Goal: Transaction & Acquisition: Book appointment/travel/reservation

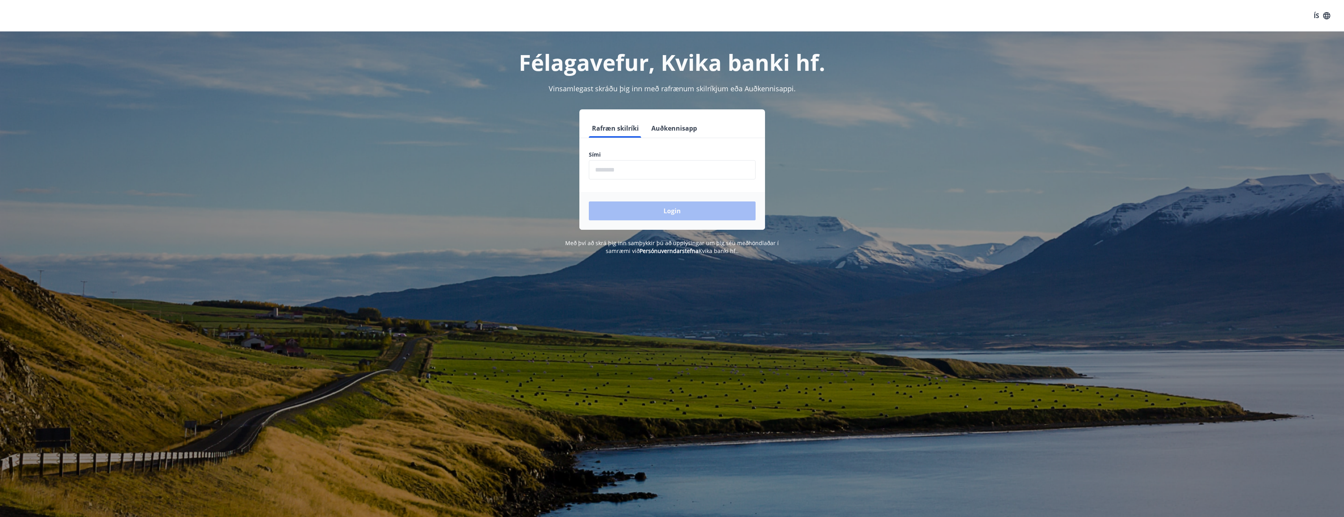
click at [690, 130] on button "Auðkennisapp" at bounding box center [674, 128] width 52 height 19
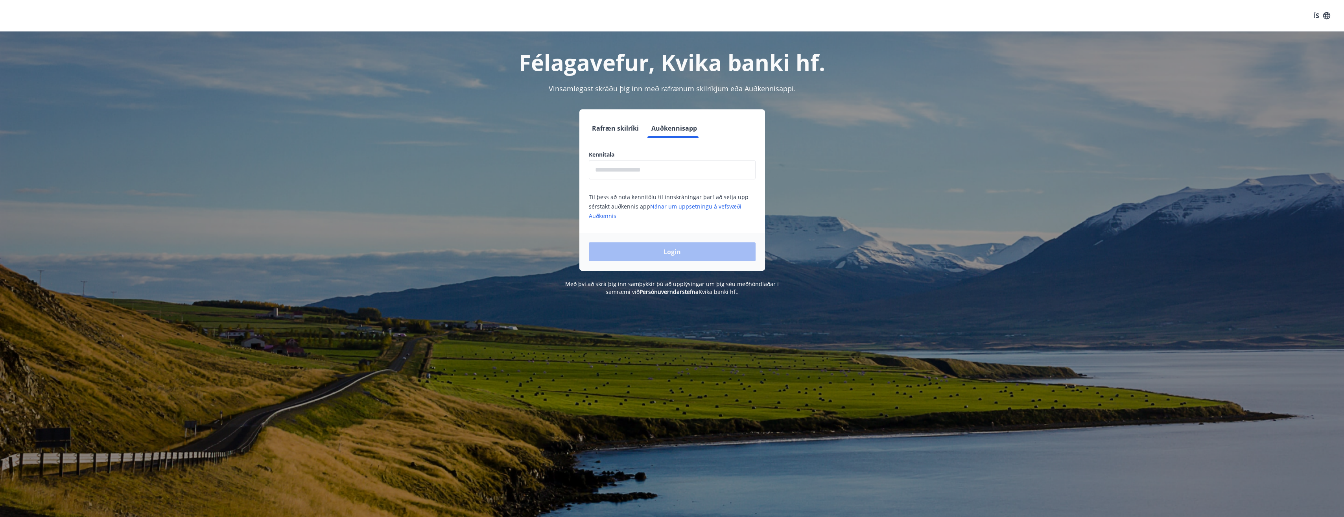
click at [668, 173] on input "text" at bounding box center [672, 169] width 167 height 19
type input "**********"
click at [589, 242] on button "Login" at bounding box center [672, 251] width 167 height 19
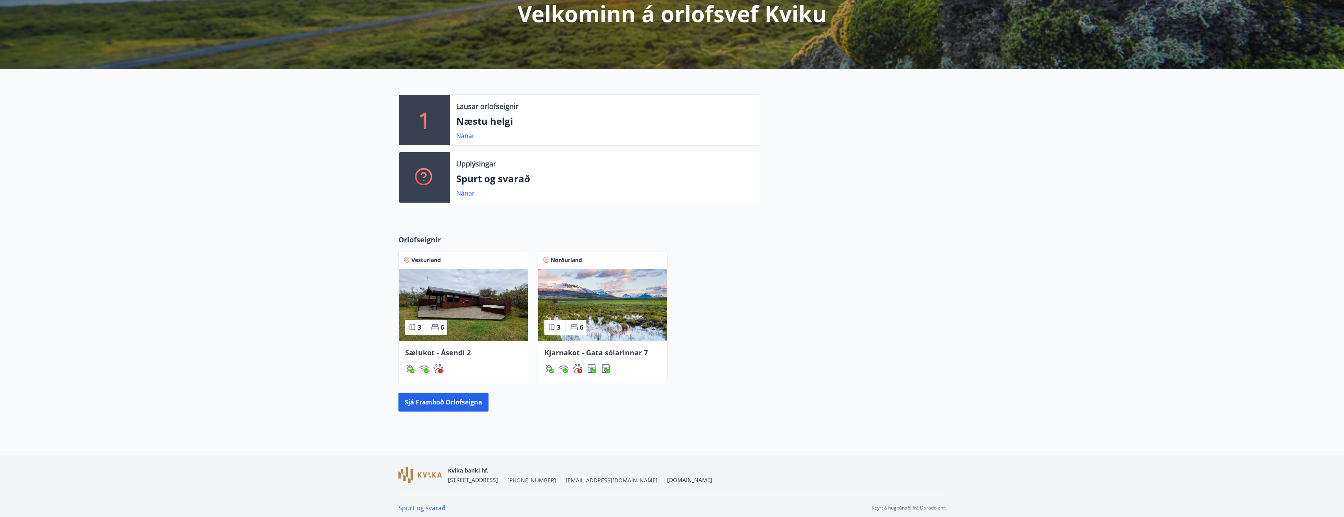
scroll to position [114, 0]
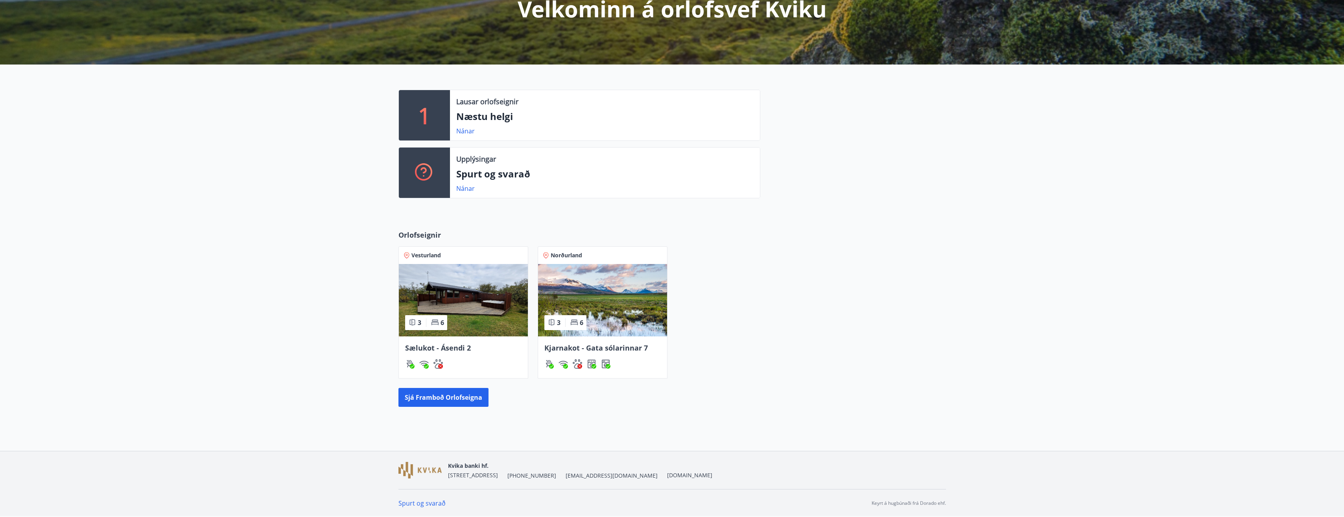
click at [476, 313] on img at bounding box center [463, 300] width 129 height 72
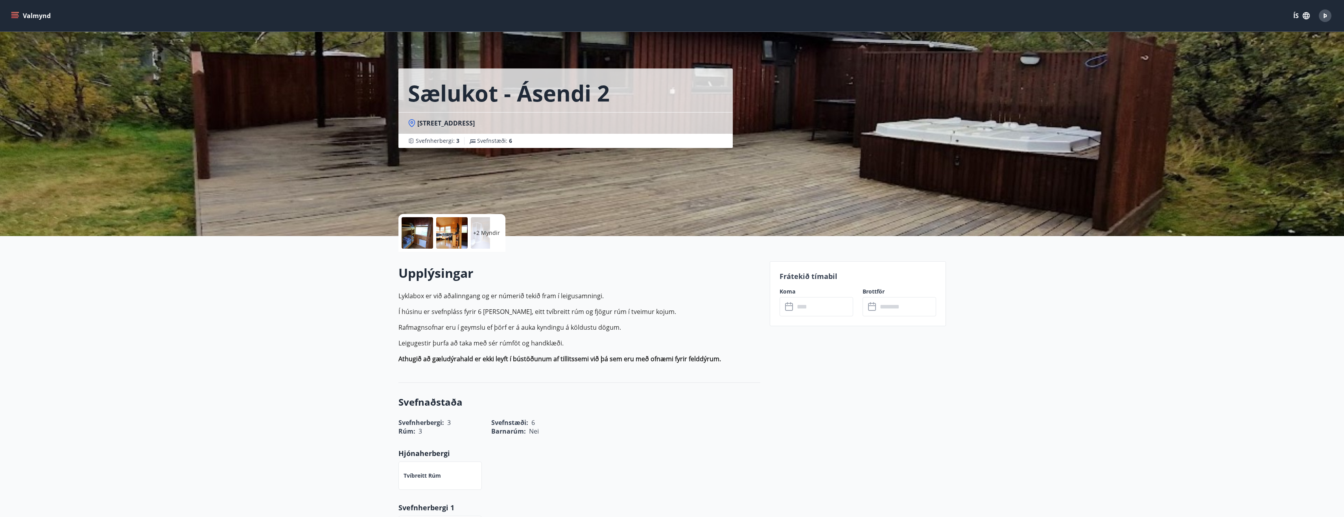
click at [792, 310] on icon at bounding box center [789, 307] width 8 height 8
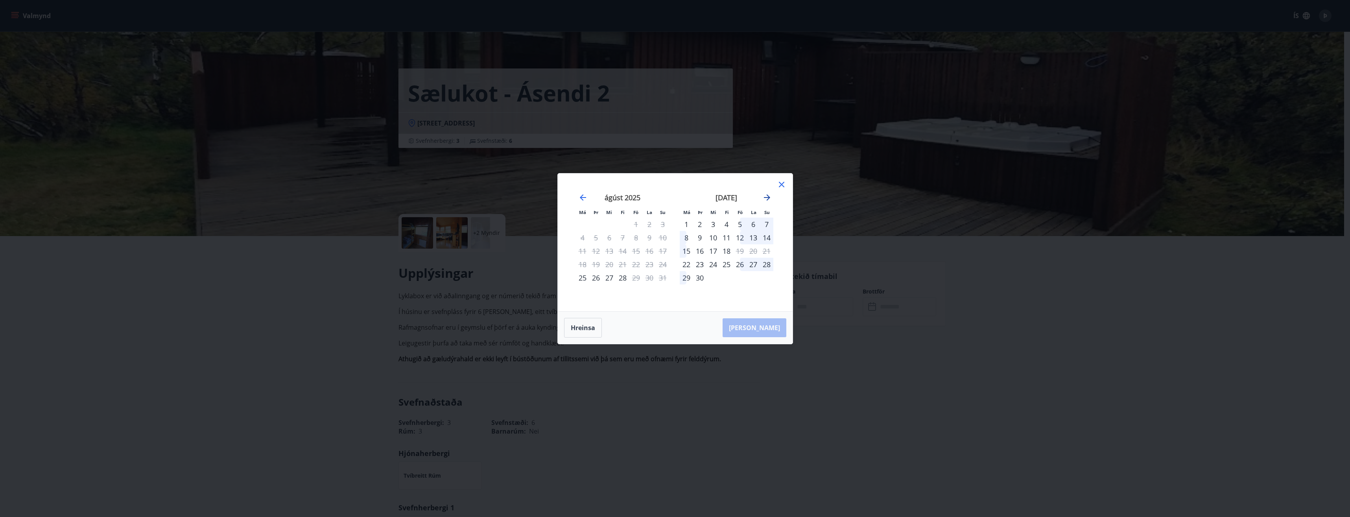
click at [768, 197] on icon "Move forward to switch to the next month." at bounding box center [767, 197] width 6 height 6
click at [752, 236] on div "11" at bounding box center [753, 237] width 13 height 13
click at [766, 237] on div "12" at bounding box center [766, 237] width 13 height 13
click at [755, 249] on div "18" at bounding box center [753, 250] width 13 height 13
click at [784, 251] on div "Má Þr Mi Fi Fö La Su Má Þr Mi Fi Fö La Su [DATE] 1 2 3 4 5 6 7 8 9 10 11 12 13 …" at bounding box center [675, 242] width 235 height 138
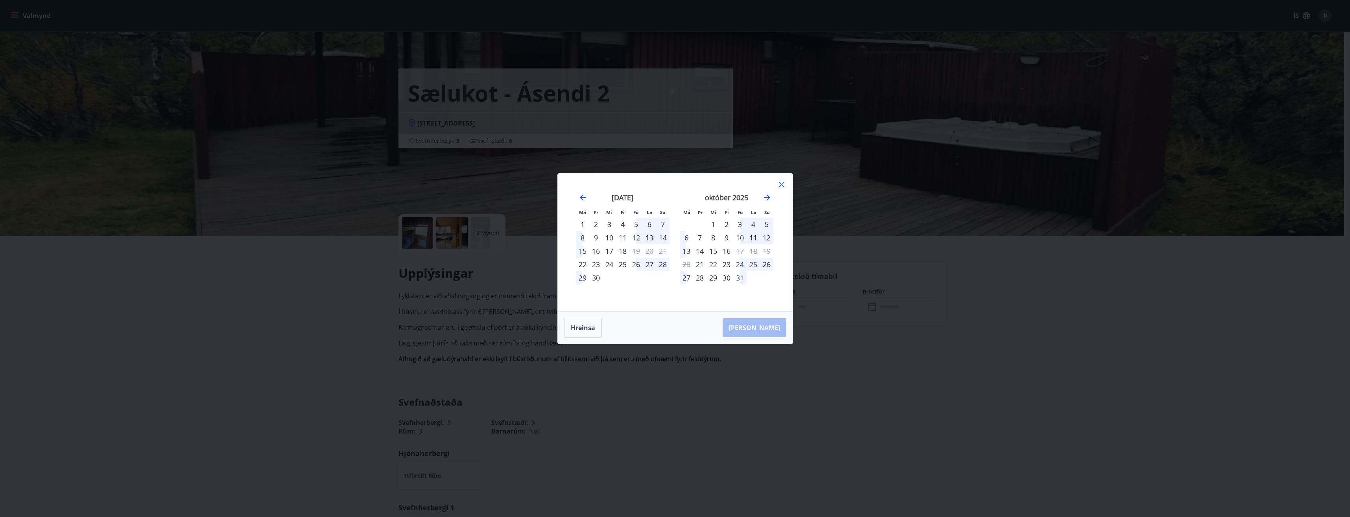
click at [752, 265] on div "25" at bounding box center [753, 264] width 13 height 13
click at [746, 260] on div "24" at bounding box center [739, 264] width 13 height 13
click at [747, 279] on td "Calendar" at bounding box center [753, 277] width 13 height 13
click at [739, 277] on div "31" at bounding box center [739, 277] width 13 height 13
click at [650, 264] on div "27" at bounding box center [649, 264] width 13 height 13
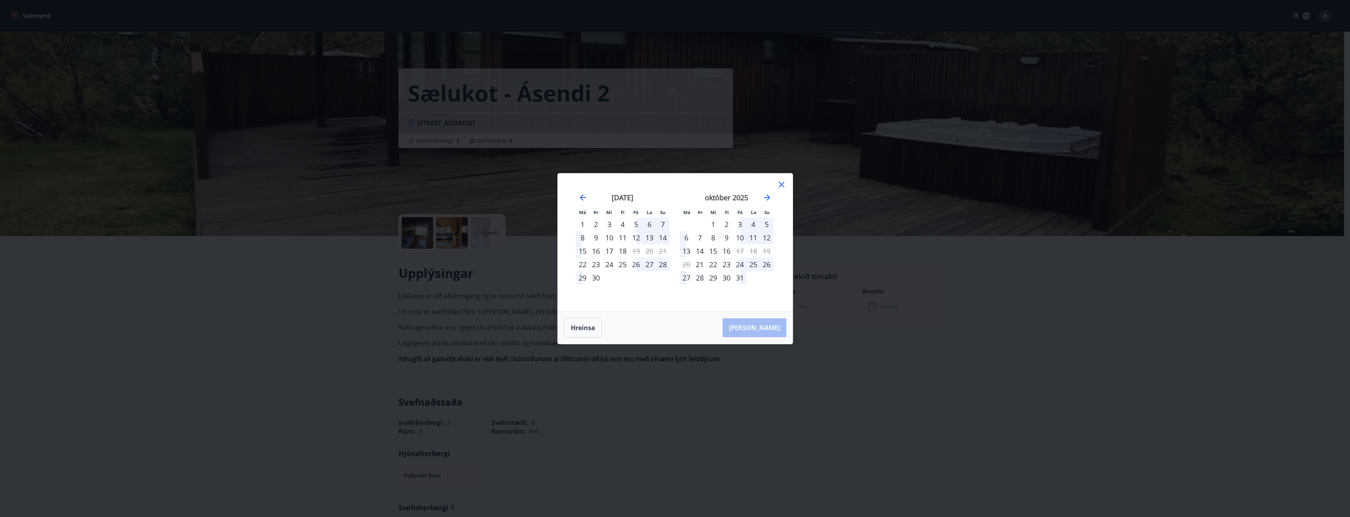
click at [661, 264] on div "28" at bounding box center [662, 264] width 13 height 13
click at [765, 198] on icon "Move forward to switch to the next month." at bounding box center [766, 197] width 9 height 9
click at [778, 186] on icon at bounding box center [781, 184] width 9 height 9
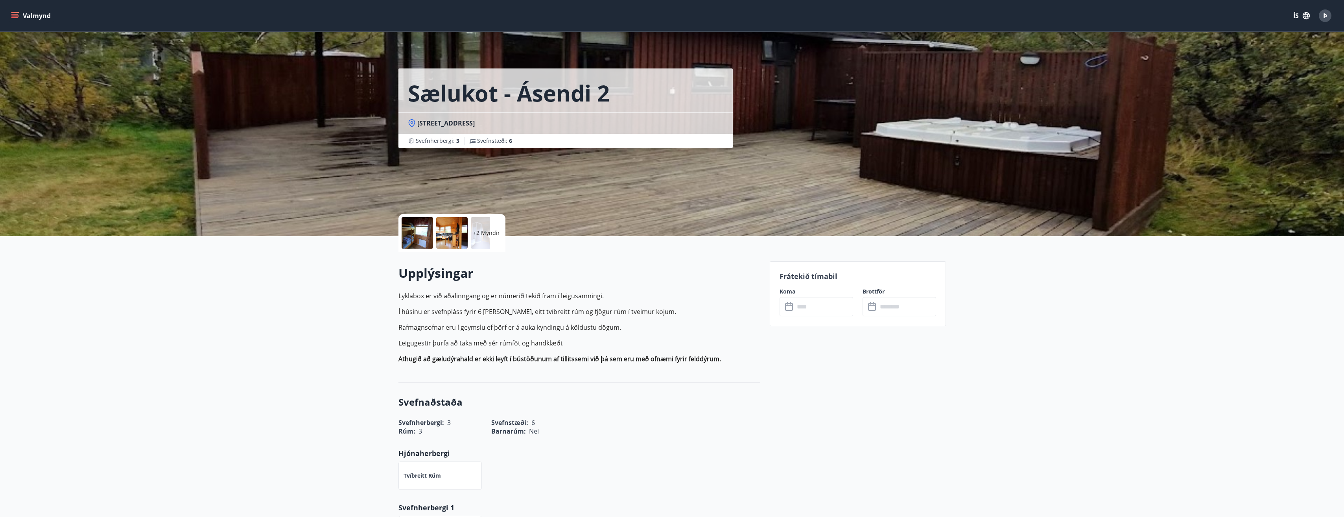
drag, startPoint x: 31, startPoint y: 5, endPoint x: 31, endPoint y: 15, distance: 9.8
click at [31, 7] on div "Valmynd ÍS Þ" at bounding box center [672, 15] width 1344 height 31
click at [31, 15] on button "Valmynd" at bounding box center [31, 16] width 44 height 14
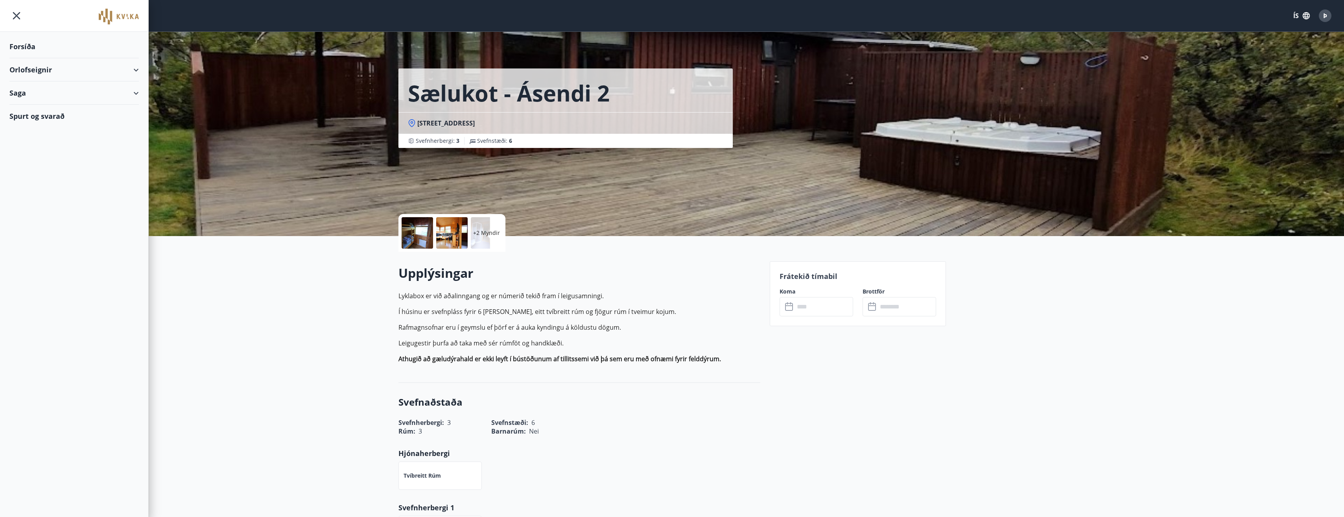
click at [36, 47] on div "Forsíða" at bounding box center [73, 46] width 129 height 23
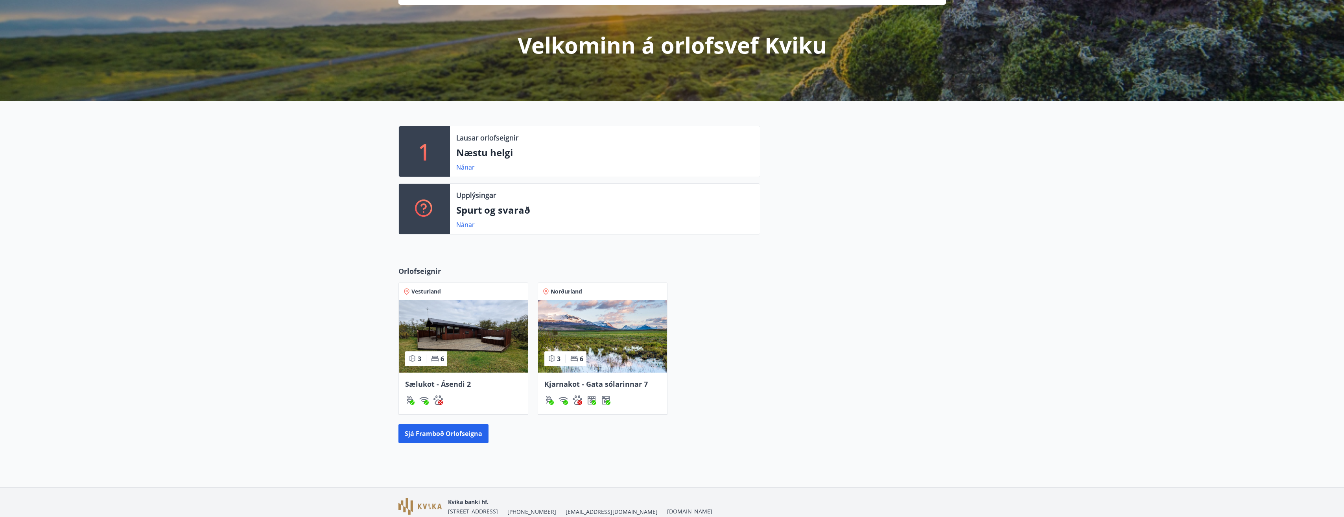
scroll to position [114, 0]
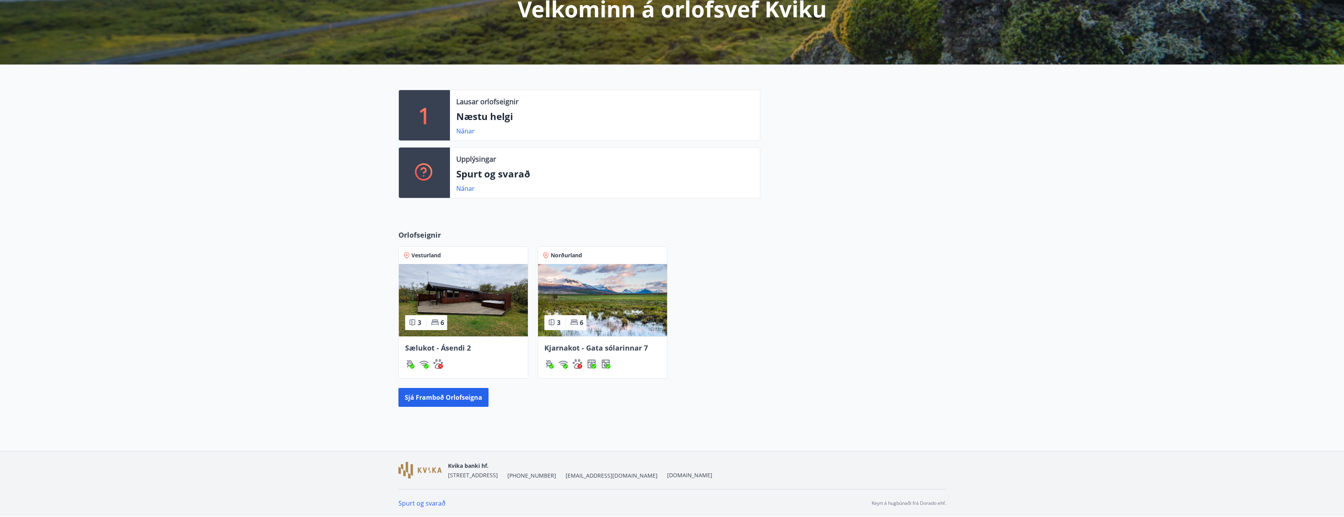
click at [468, 334] on img at bounding box center [463, 300] width 129 height 72
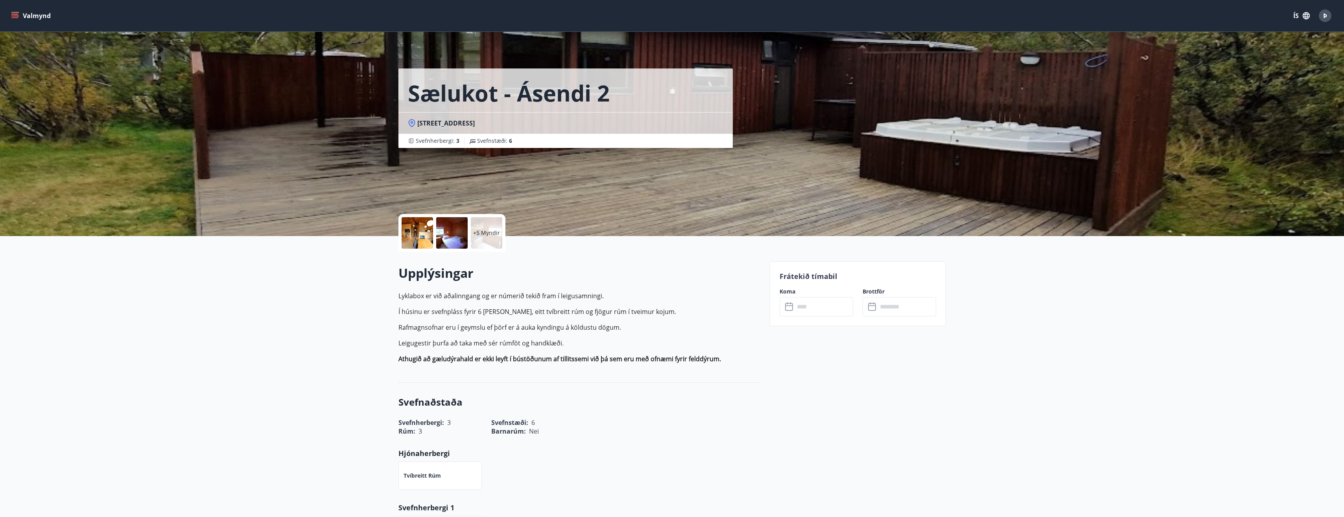
click at [490, 282] on div "Upplýsingar Lyklabox er við aðalinngang og er númerið tekið fram í leigusamning…" at bounding box center [579, 316] width 362 height 105
click at [1329, 15] on div "Þ" at bounding box center [1325, 15] width 13 height 13
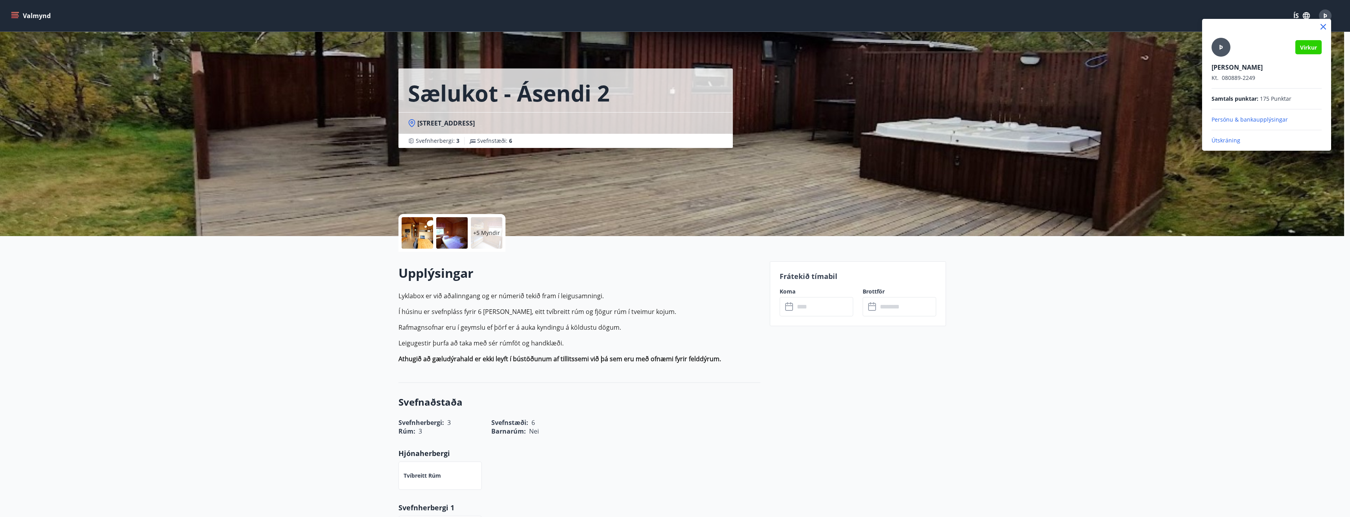
click at [1099, 324] on div at bounding box center [675, 258] width 1350 height 517
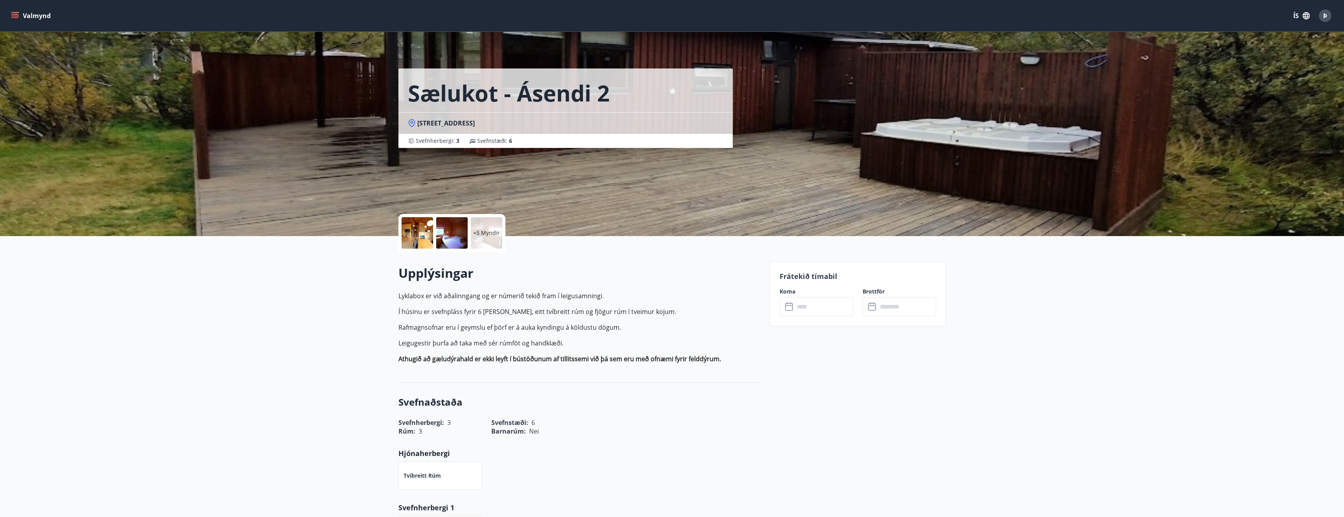
click at [789, 308] on icon at bounding box center [789, 306] width 9 height 9
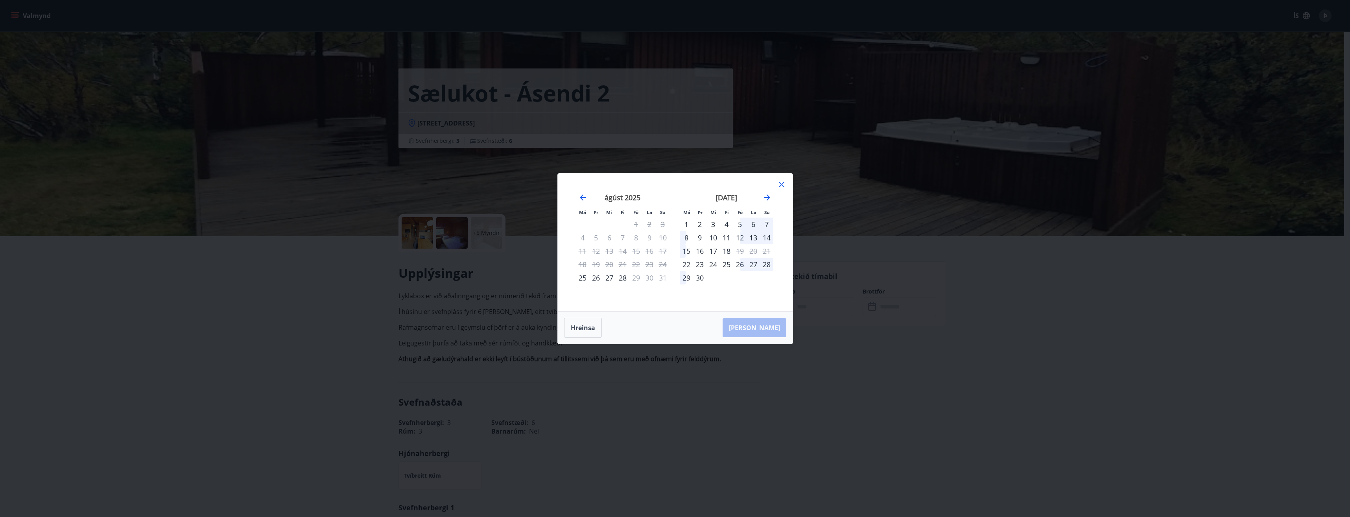
click at [751, 263] on div "27" at bounding box center [753, 264] width 13 height 13
click at [765, 264] on div "28" at bounding box center [766, 264] width 13 height 13
click at [756, 235] on div "13" at bounding box center [753, 237] width 13 height 13
click at [779, 181] on icon at bounding box center [781, 184] width 9 height 9
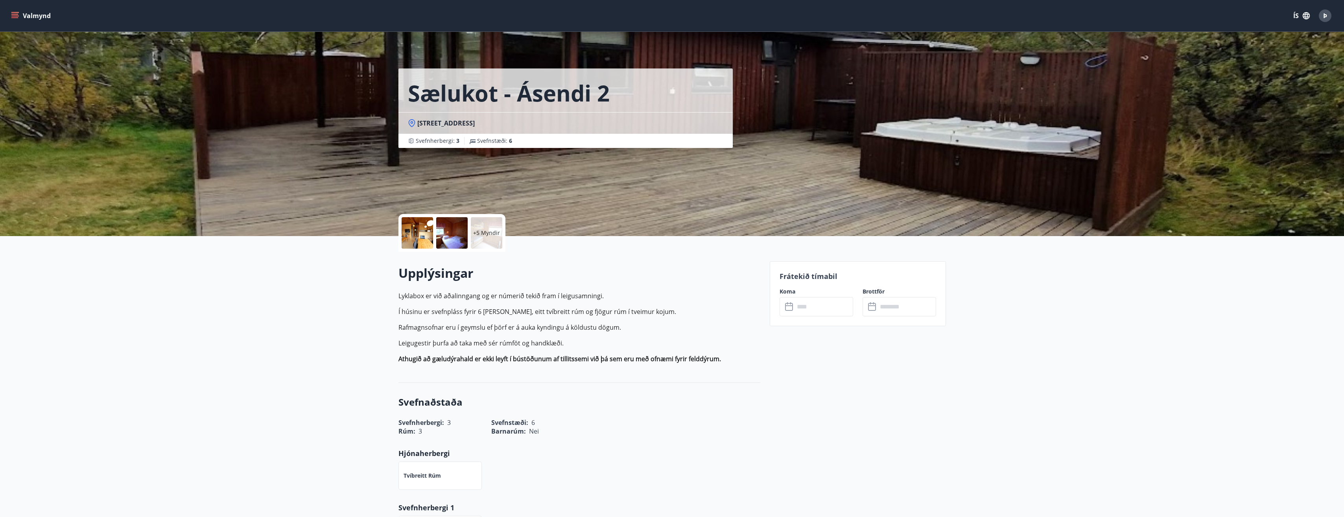
click at [504, 137] on span "Svefnstæði : 6" at bounding box center [494, 141] width 35 height 8
click at [785, 310] on icon at bounding box center [789, 307] width 8 height 8
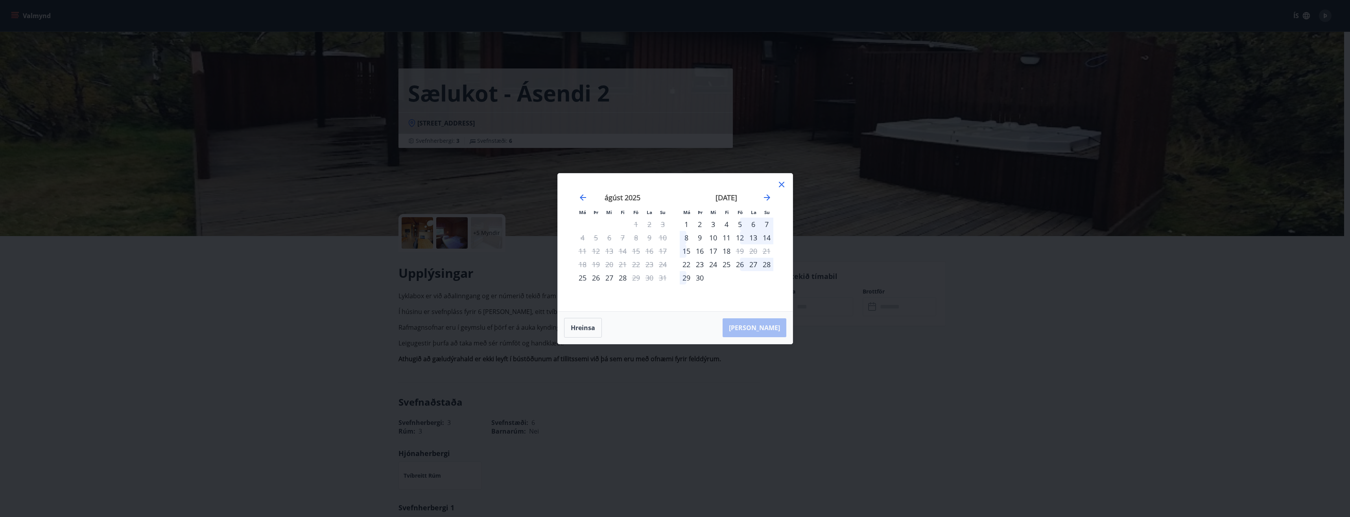
click at [751, 263] on div "27" at bounding box center [753, 264] width 13 height 13
click at [751, 236] on div "13" at bounding box center [753, 237] width 13 height 13
click at [782, 180] on icon at bounding box center [781, 184] width 9 height 9
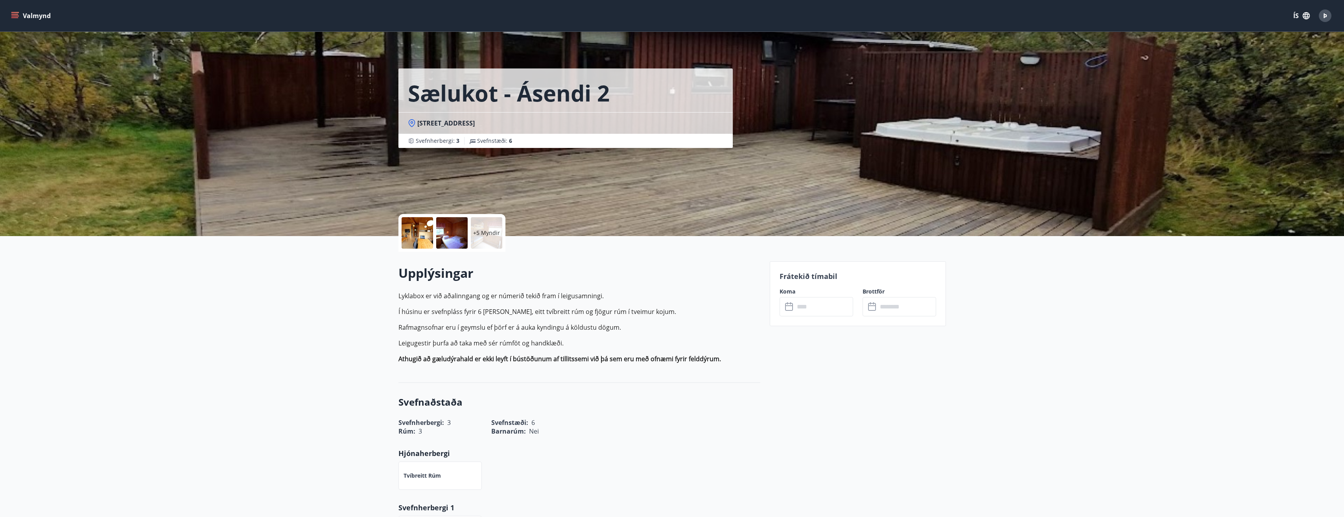
click at [791, 310] on icon at bounding box center [789, 307] width 8 height 8
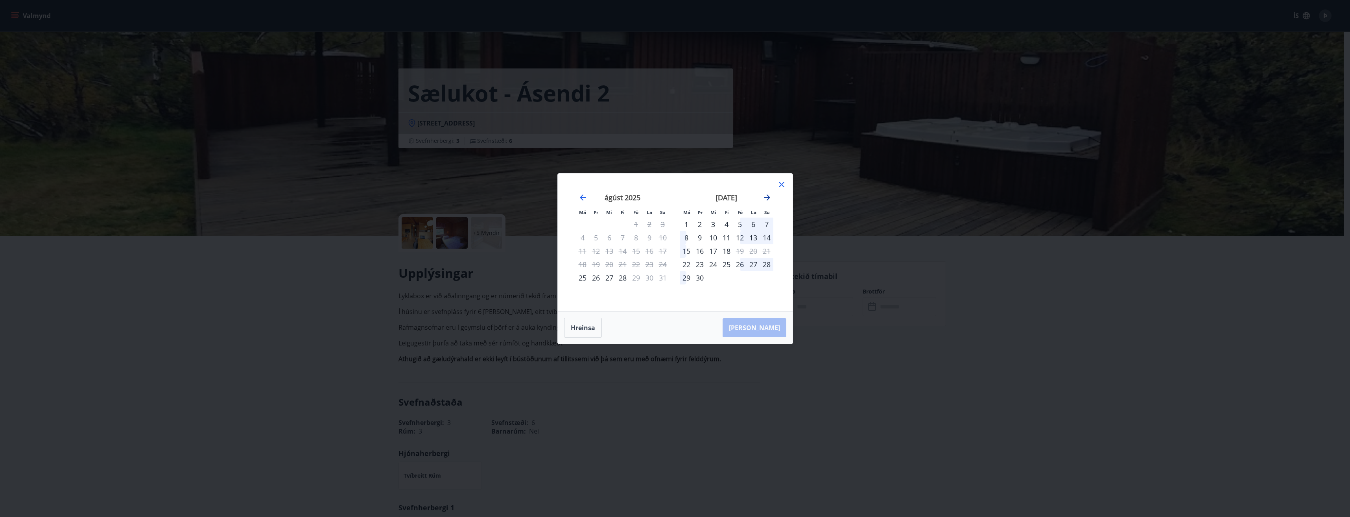
click at [766, 198] on icon "Move forward to switch to the next month." at bounding box center [766, 197] width 9 height 9
click at [754, 238] on div "11" at bounding box center [753, 237] width 13 height 13
click at [766, 238] on div "12" at bounding box center [766, 237] width 13 height 13
click at [754, 237] on div "11" at bounding box center [753, 237] width 13 height 13
click at [773, 237] on div "12" at bounding box center [766, 237] width 13 height 13
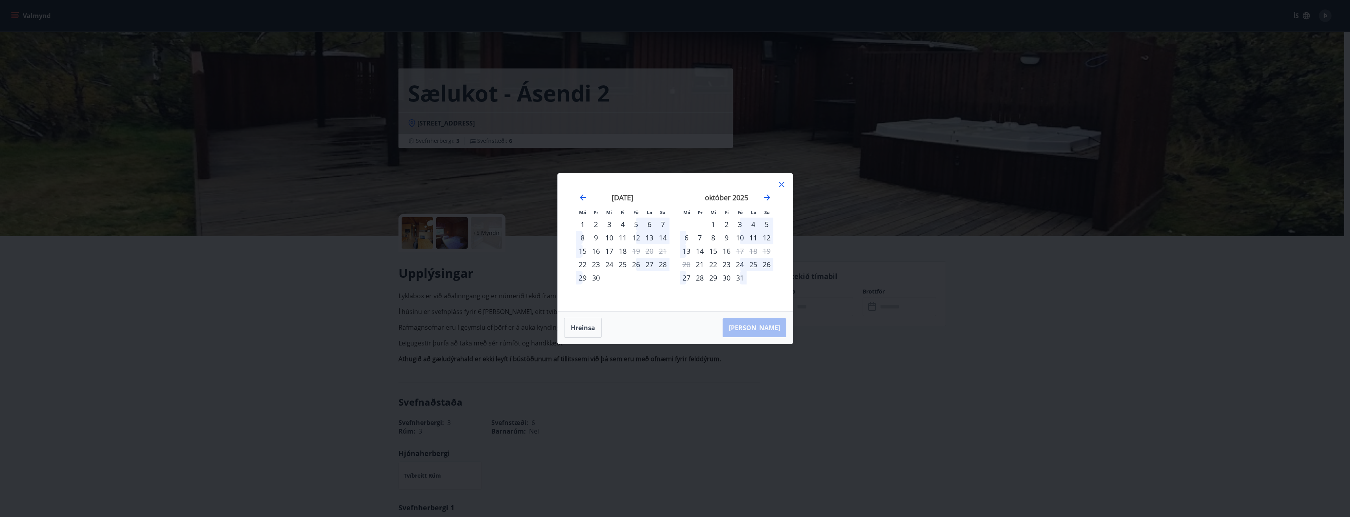
click at [764, 319] on div "[PERSON_NAME]" at bounding box center [675, 328] width 235 height 32
click at [744, 261] on div "24" at bounding box center [739, 264] width 13 height 13
click at [684, 237] on div "6" at bounding box center [686, 237] width 13 height 13
click at [701, 236] on div "7" at bounding box center [699, 237] width 13 height 13
drag, startPoint x: 708, startPoint y: 236, endPoint x: 716, endPoint y: 236, distance: 8.7
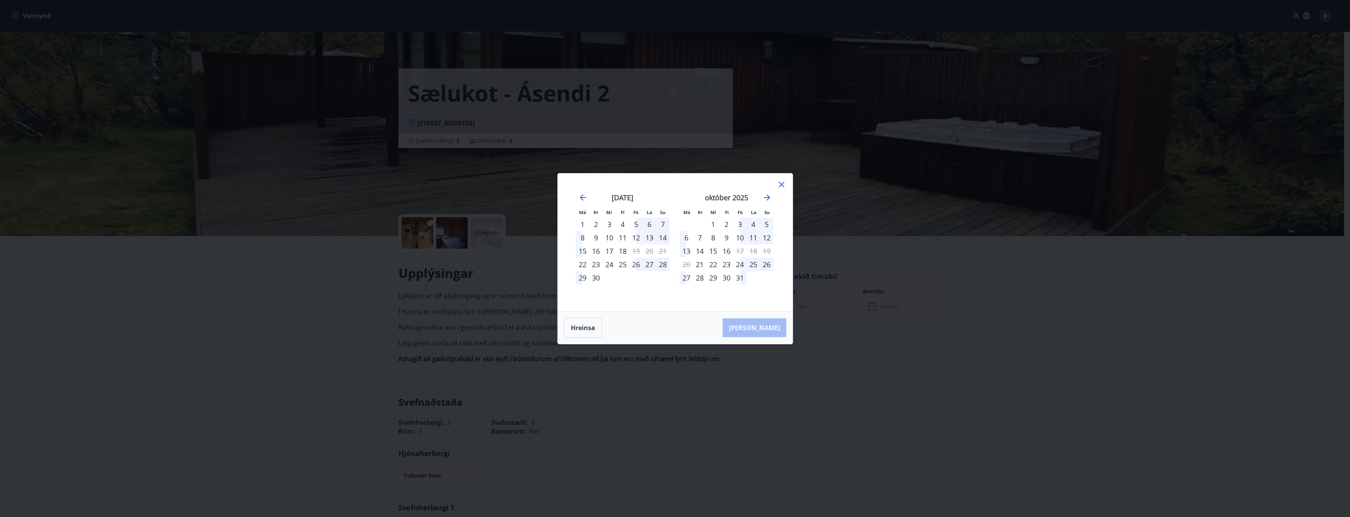
click at [708, 236] on div "8" at bounding box center [712, 237] width 13 height 13
click at [735, 237] on div "10" at bounding box center [739, 237] width 13 height 13
click at [739, 235] on div "10" at bounding box center [739, 237] width 13 height 13
drag, startPoint x: 761, startPoint y: 236, endPoint x: 752, endPoint y: 249, distance: 16.4
click at [761, 242] on div "12" at bounding box center [766, 237] width 13 height 13
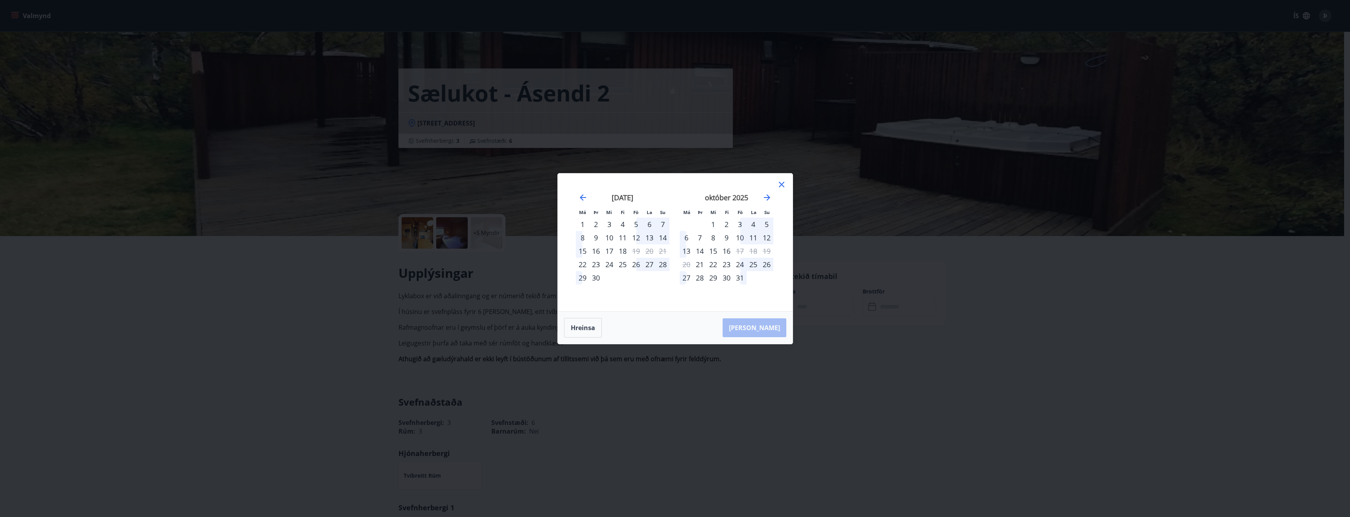
click at [711, 291] on div "[DATE] 1 2 3 4 5 6 7 8 9 10 11 12 13 14 15 16 17 18 19 20 21 22 23 24 25 26 27 …" at bounding box center [727, 247] width 104 height 129
click at [592, 328] on button "Hreinsa" at bounding box center [583, 328] width 38 height 20
click at [583, 334] on button "Hreinsa" at bounding box center [583, 328] width 38 height 20
click at [751, 238] on div "13" at bounding box center [753, 237] width 13 height 13
click at [693, 251] on div "16" at bounding box center [699, 250] width 13 height 13
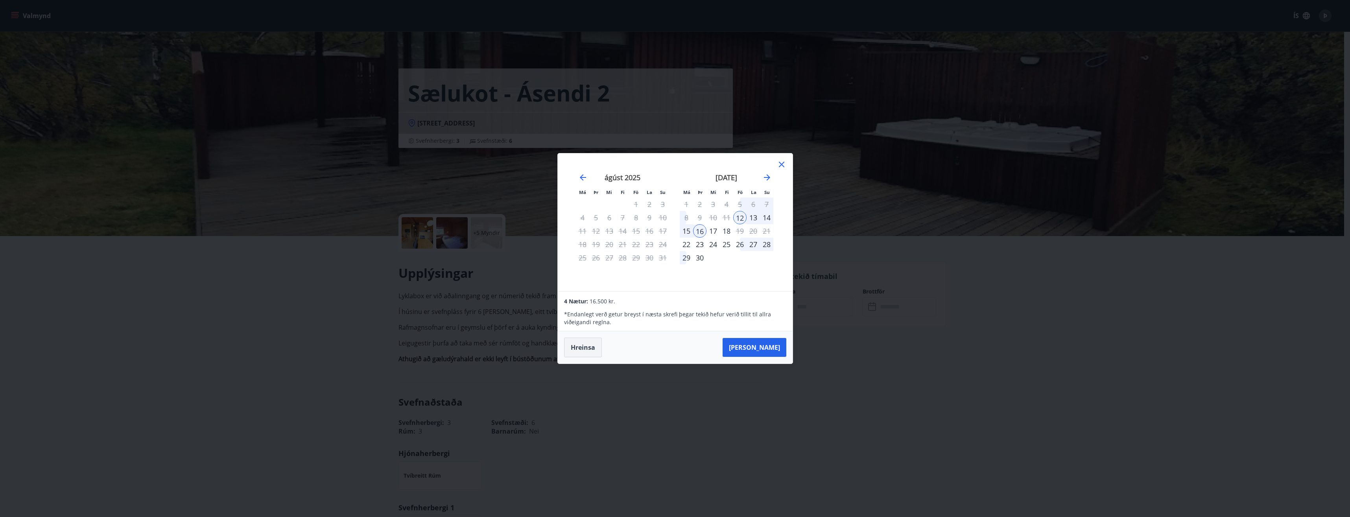
click at [575, 350] on button "Hreinsa" at bounding box center [583, 347] width 38 height 20
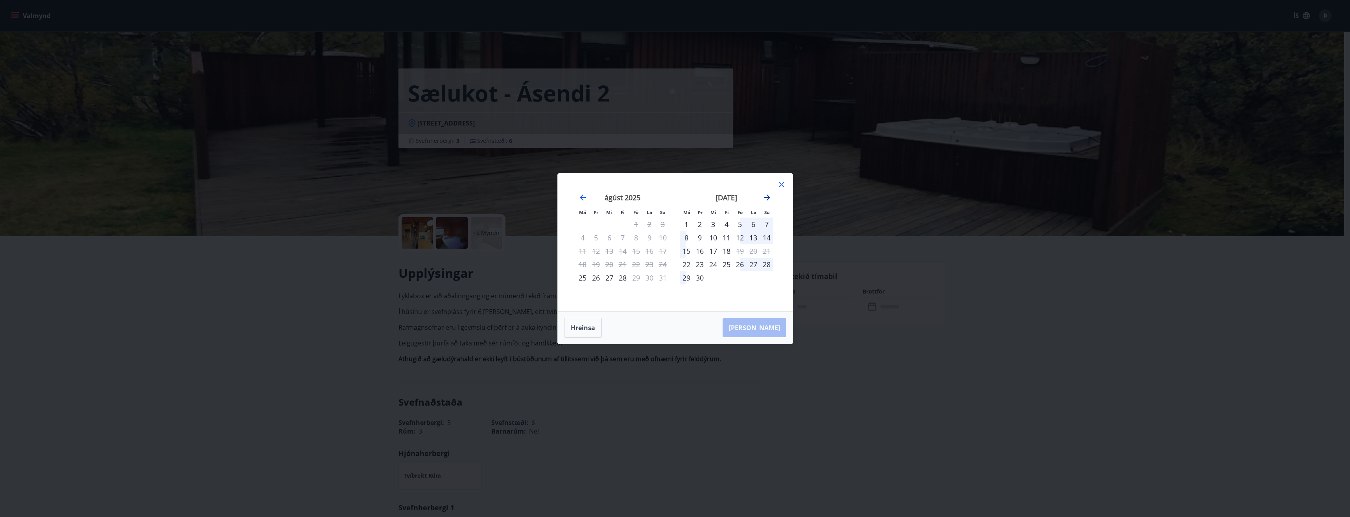
click at [767, 201] on icon "Move forward to switch to the next month." at bounding box center [766, 197] width 9 height 9
click at [944, 299] on div "Má Þr Mi Fi Fö La Su Má Þr Mi Fi Fö La Su [DATE] 1 2 3 4 5 6 7 8 9 10 11 12 13 …" at bounding box center [675, 258] width 1350 height 517
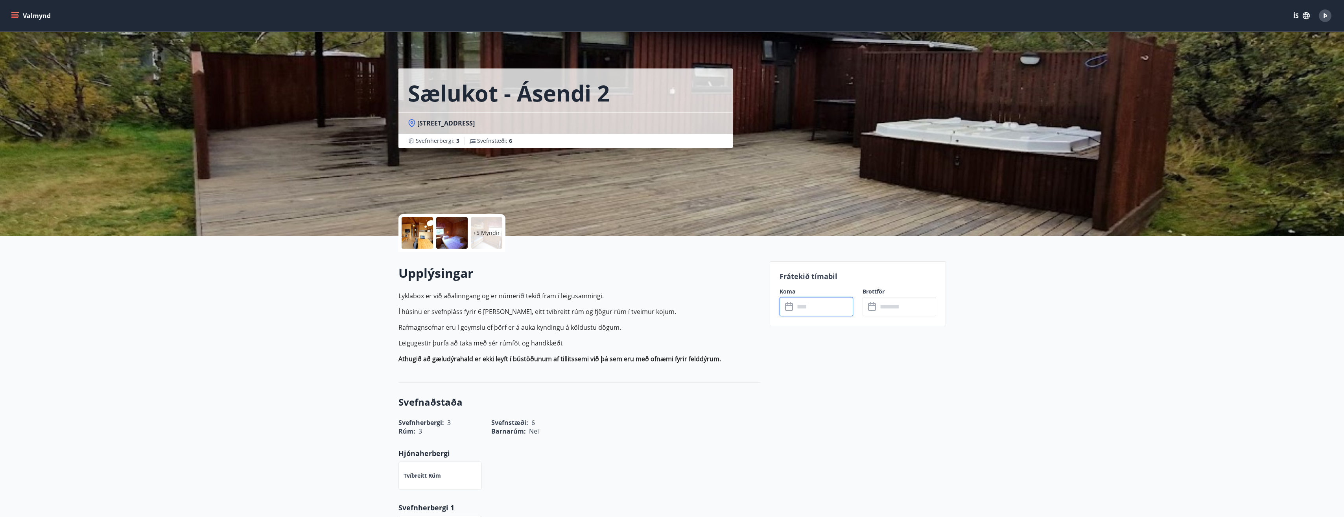
click at [819, 306] on input "text" at bounding box center [824, 306] width 59 height 19
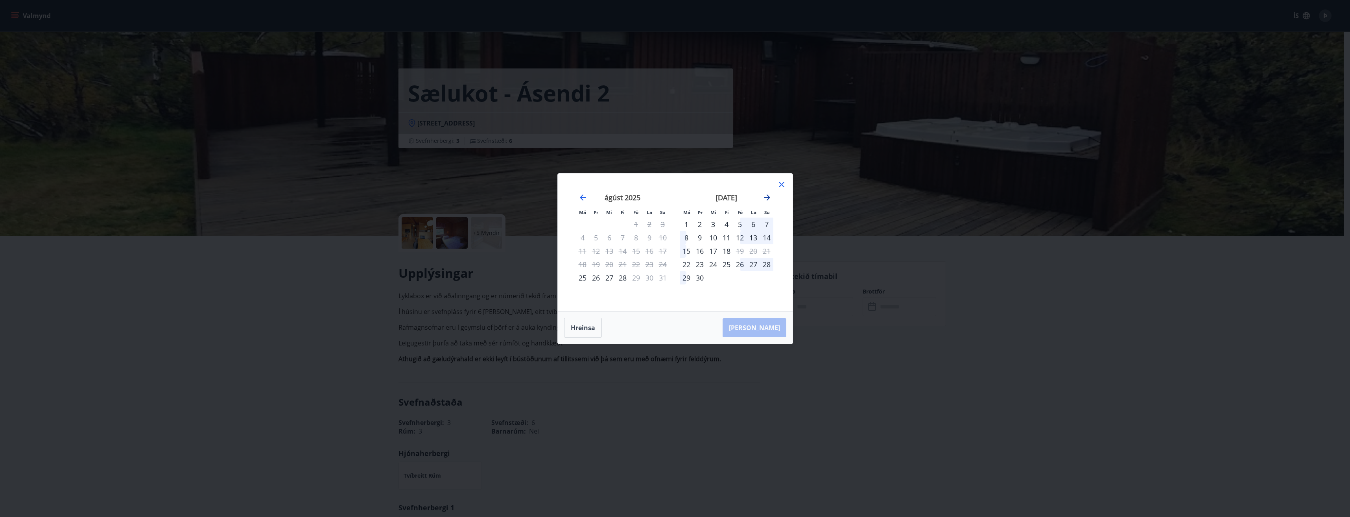
click at [767, 199] on icon "Move forward to switch to the next month." at bounding box center [766, 197] width 9 height 9
click at [738, 236] on div "10" at bounding box center [739, 237] width 13 height 13
click at [687, 251] on div "13" at bounding box center [686, 250] width 13 height 13
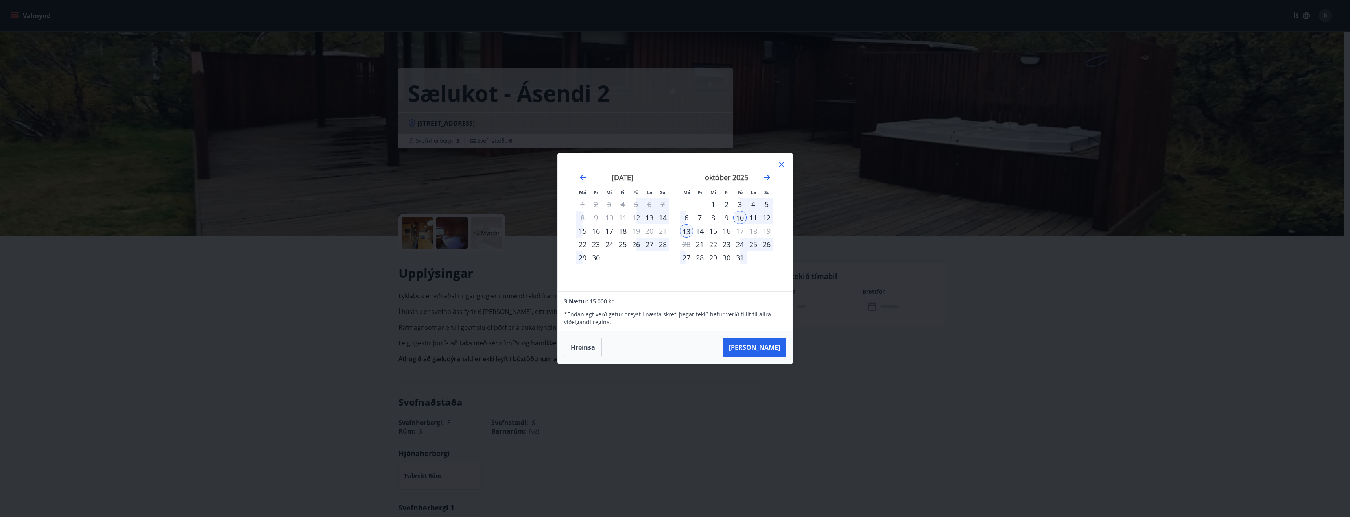
click at [771, 214] on div "12" at bounding box center [766, 217] width 13 height 13
click at [726, 216] on div "9" at bounding box center [726, 217] width 13 height 13
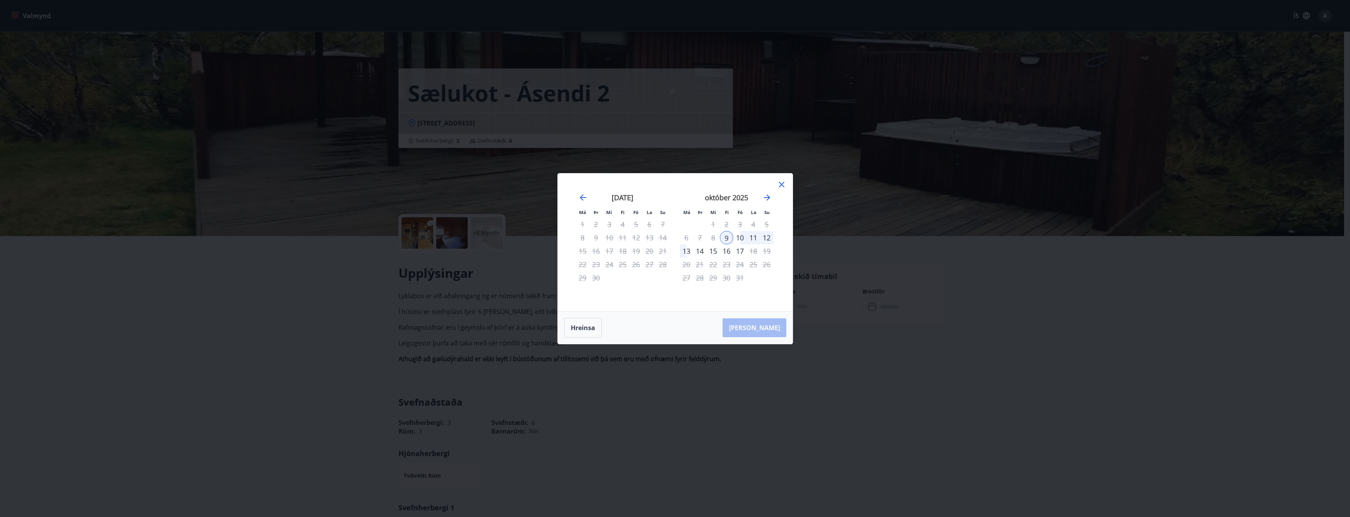
click at [741, 236] on div "10" at bounding box center [739, 237] width 13 height 13
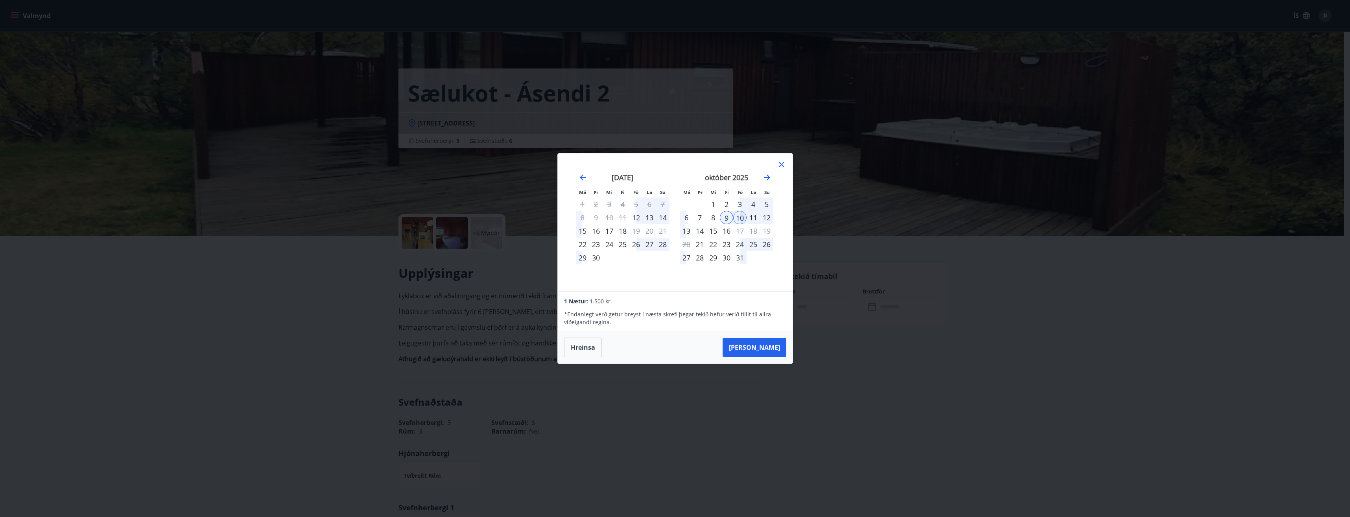
click at [737, 215] on div "10" at bounding box center [739, 217] width 13 height 13
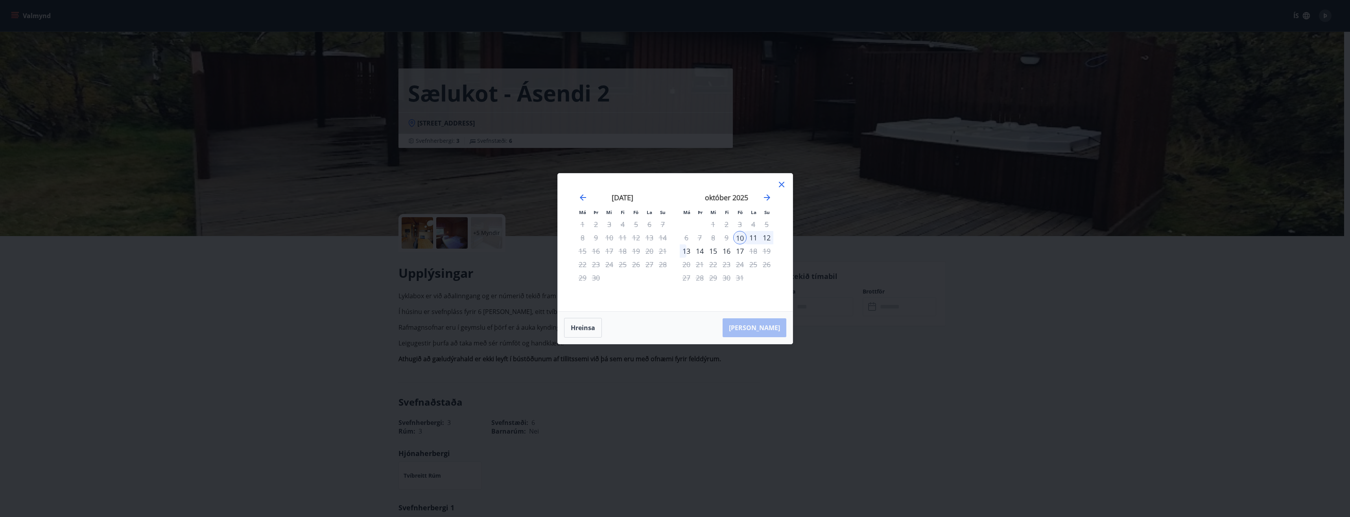
click at [686, 255] on div "13" at bounding box center [686, 250] width 13 height 13
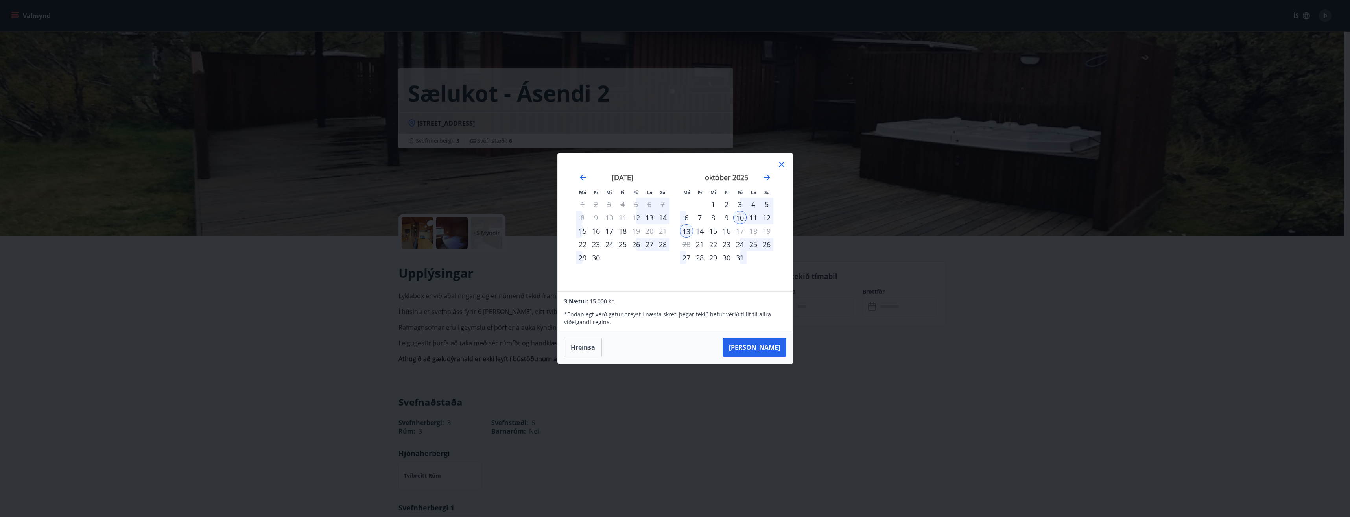
click at [741, 219] on div "10" at bounding box center [739, 217] width 13 height 13
click at [727, 219] on div "9" at bounding box center [726, 217] width 13 height 13
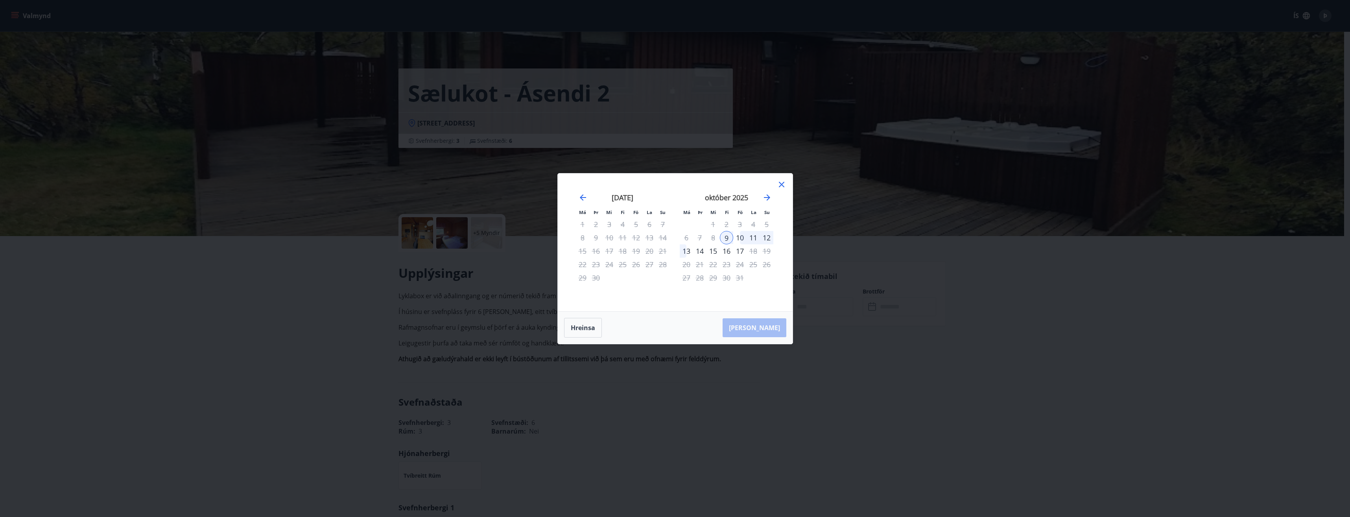
click at [736, 236] on div "10" at bounding box center [739, 237] width 13 height 13
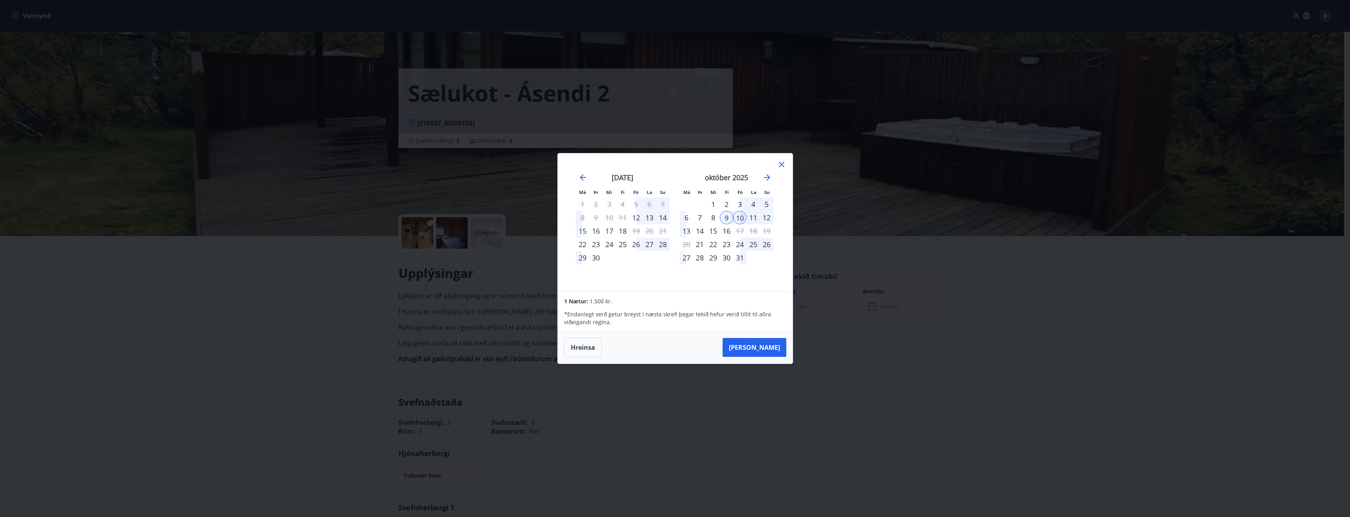
click at [742, 219] on div "10" at bounding box center [739, 217] width 13 height 13
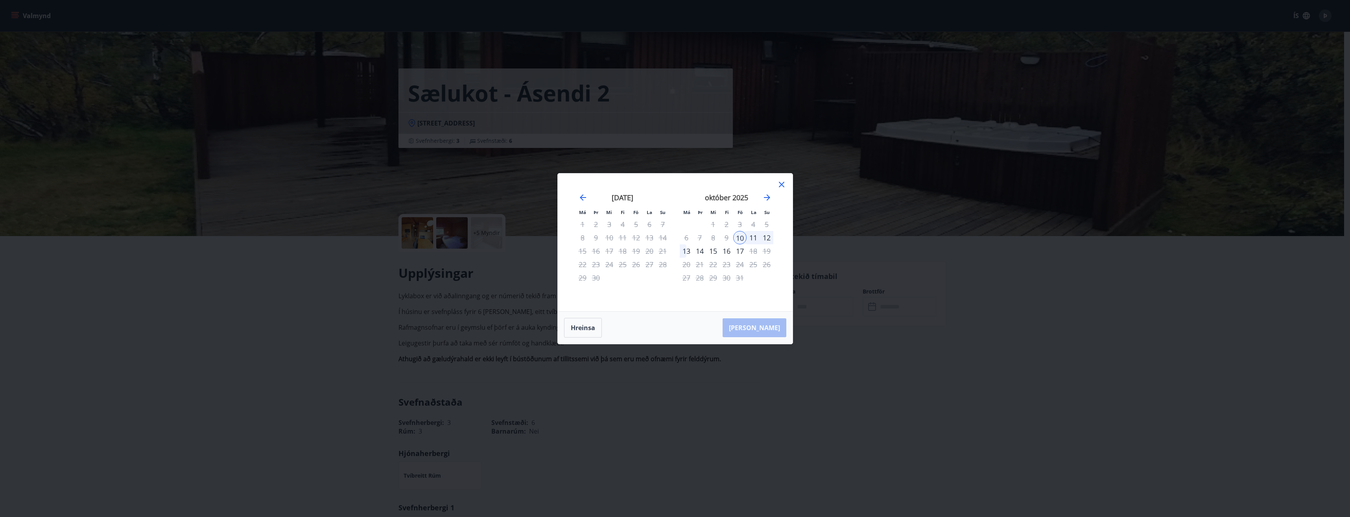
click at [767, 235] on div "12" at bounding box center [766, 237] width 13 height 13
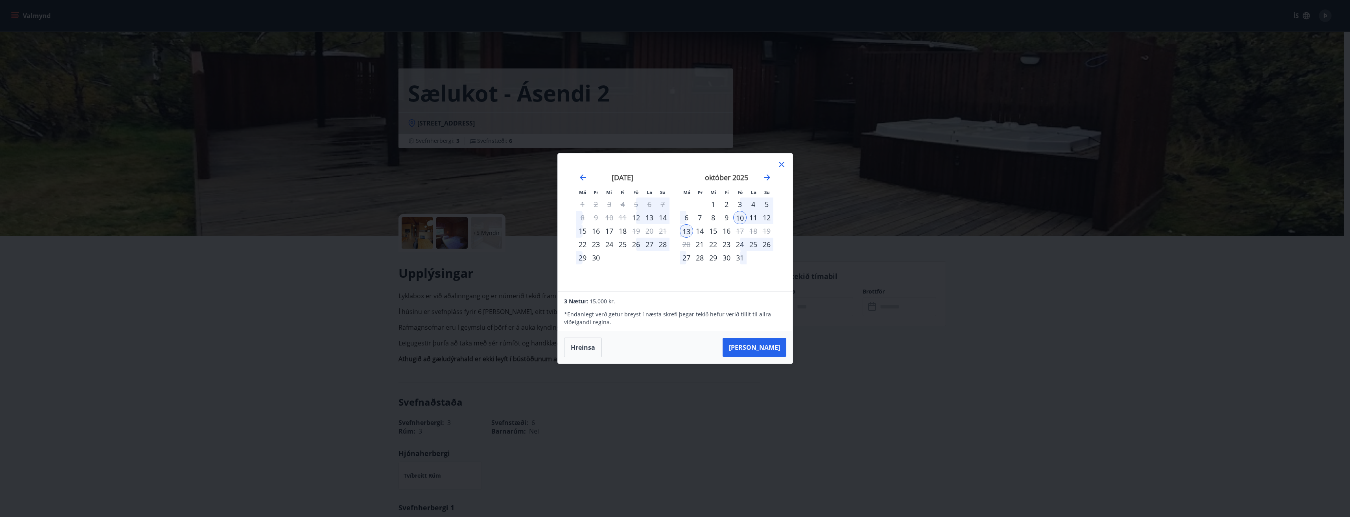
click at [767, 235] on div "19" at bounding box center [766, 230] width 13 height 13
click at [765, 216] on div "12" at bounding box center [766, 217] width 13 height 13
click at [635, 245] on div "26" at bounding box center [635, 244] width 13 height 13
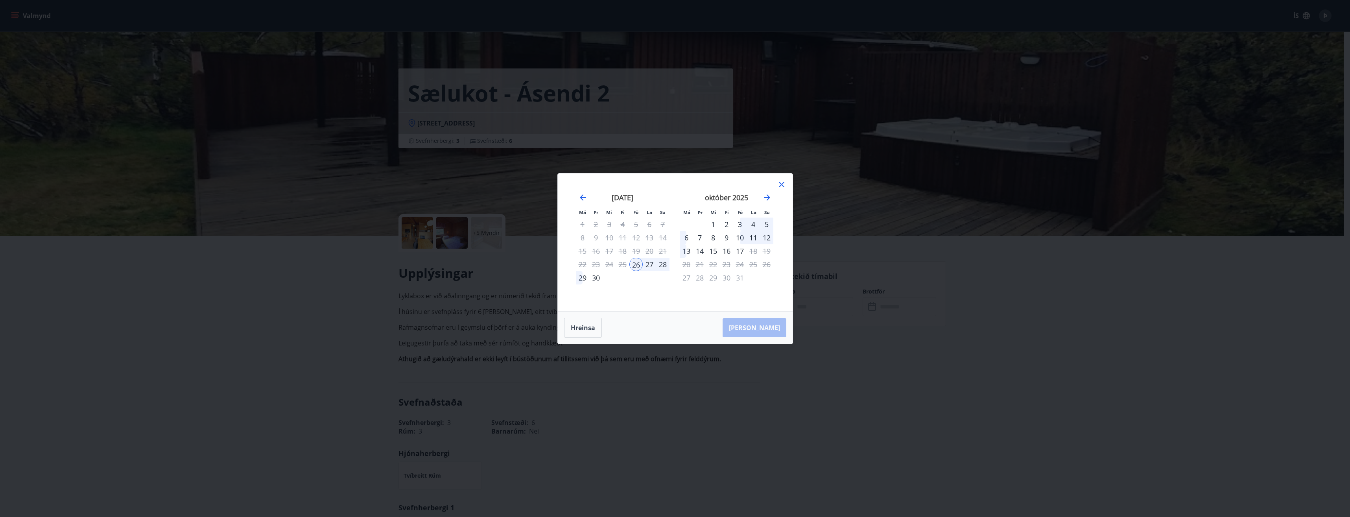
click at [583, 280] on div "29" at bounding box center [582, 277] width 13 height 13
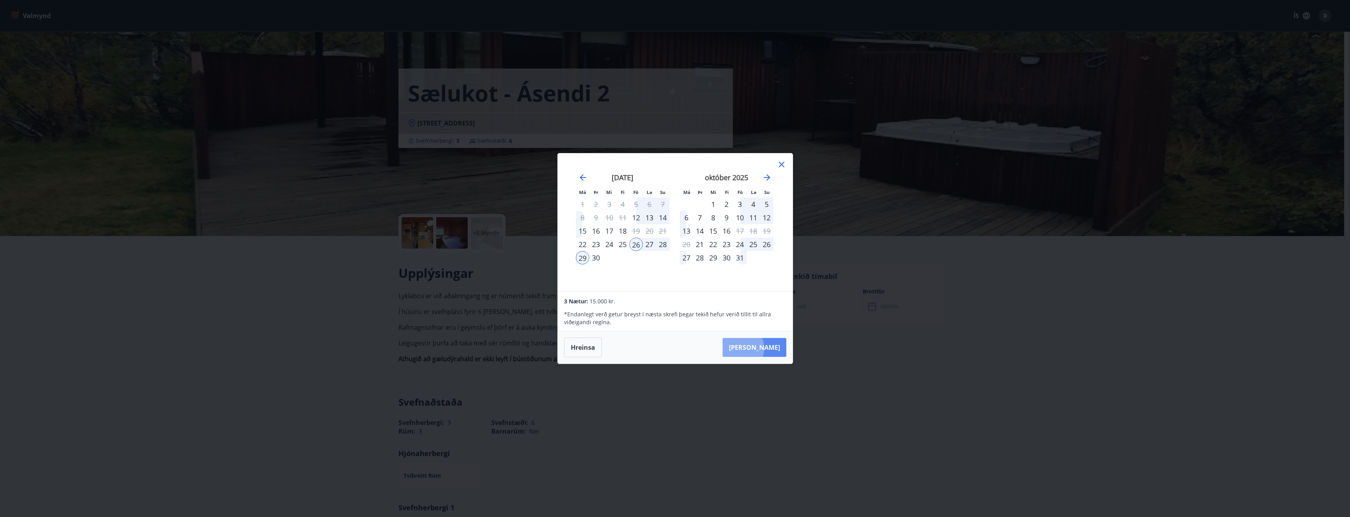
click at [765, 348] on button "[PERSON_NAME]" at bounding box center [755, 347] width 64 height 19
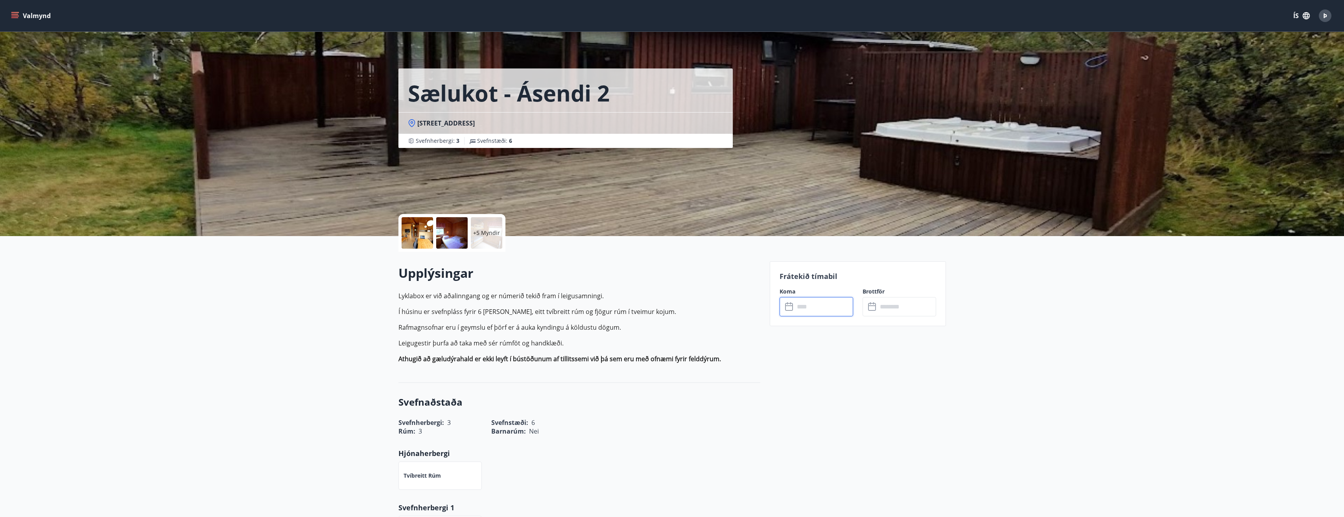
type input "******"
click at [586, 438] on div "Svefnaðstaða Svefnherbergi : 3 Svefnstæði : 6 Rúm : 3 Barnarúm : Nei Hjónaherbe…" at bounding box center [579, 497] width 362 height 229
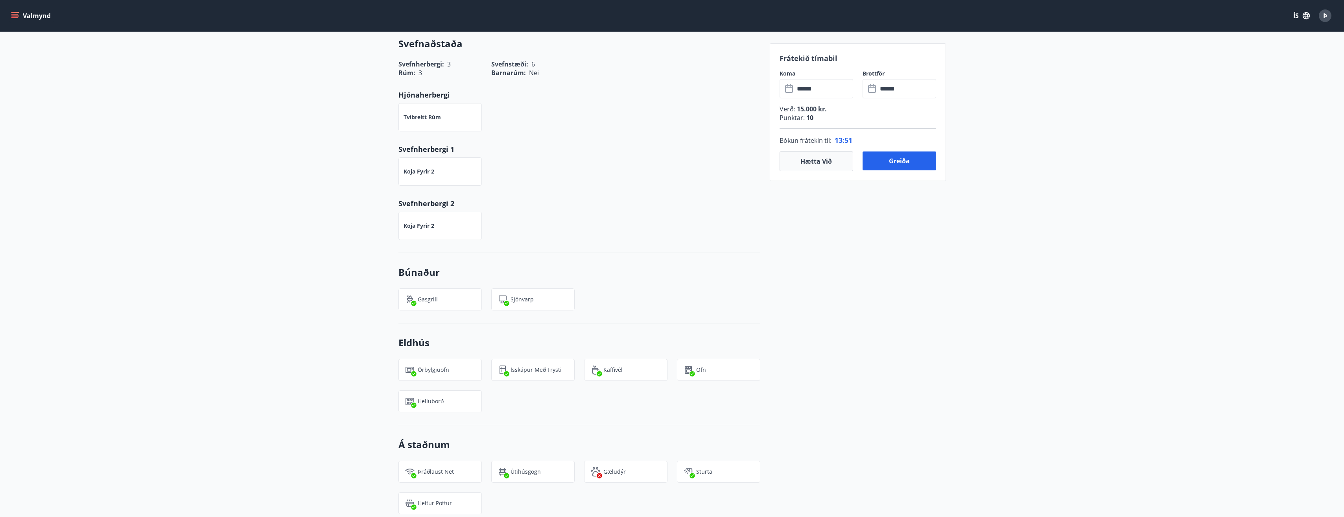
scroll to position [275, 0]
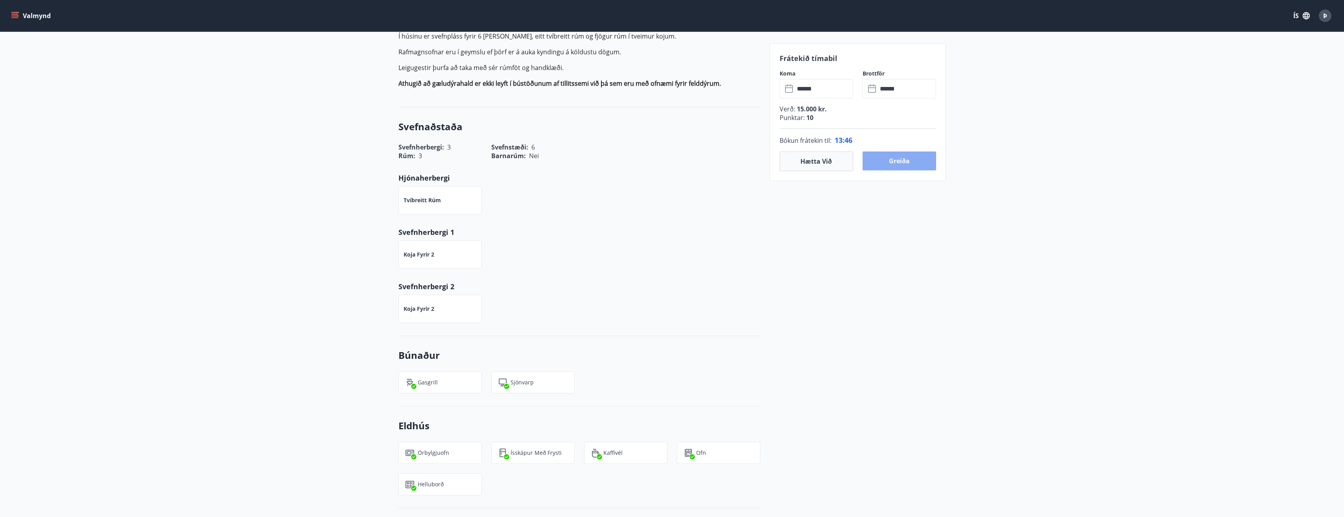
click at [901, 164] on button "Greiða" at bounding box center [900, 160] width 74 height 19
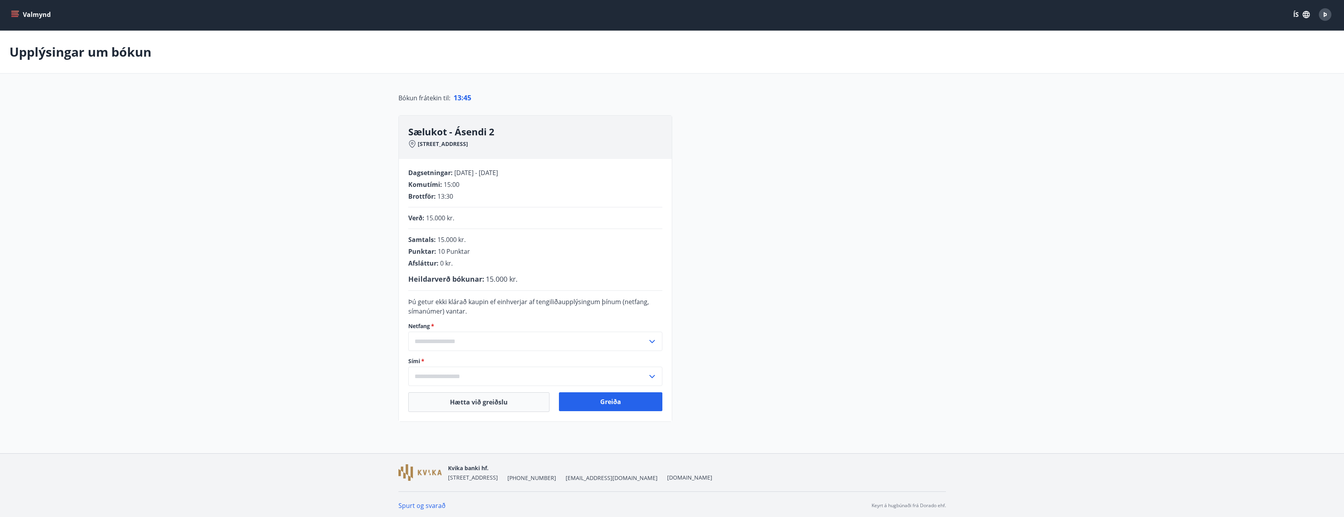
scroll to position [4, 0]
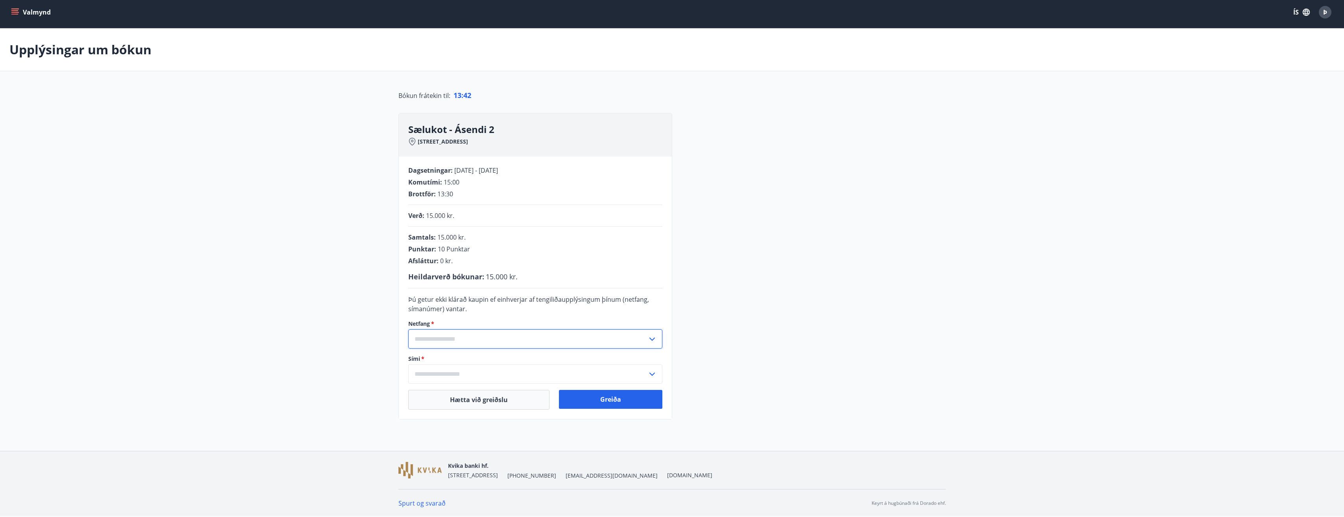
click at [502, 336] on input "text" at bounding box center [527, 338] width 239 height 19
click at [426, 354] on li "Skrá nýtt netfang" at bounding box center [535, 356] width 253 height 14
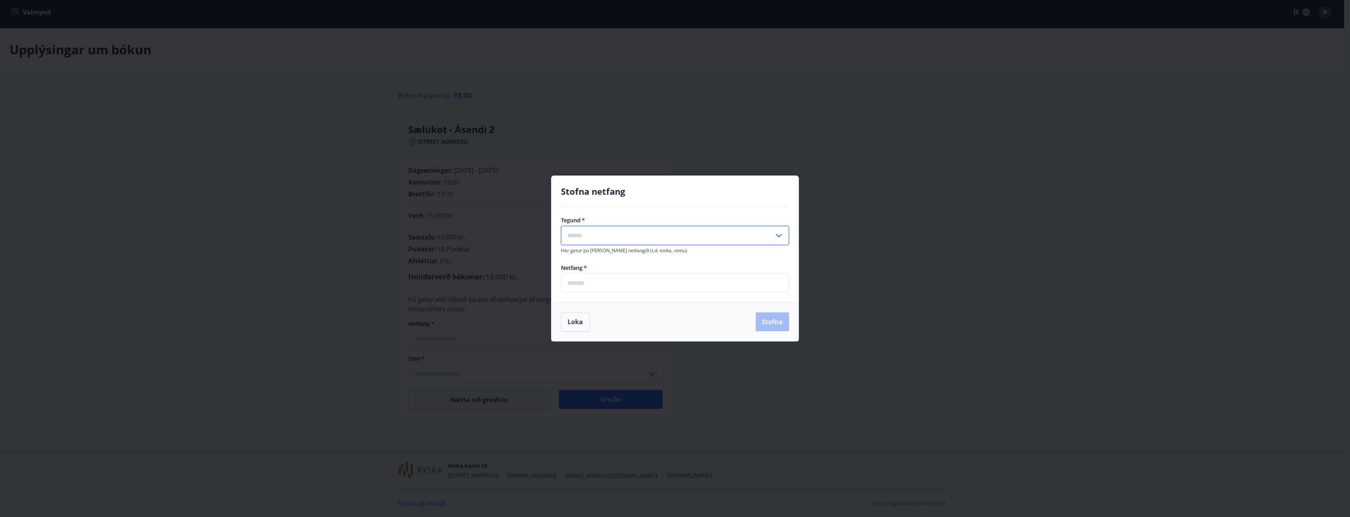
click at [652, 240] on input "text" at bounding box center [667, 235] width 213 height 19
click at [606, 268] on li "Vinnu" at bounding box center [674, 266] width 227 height 14
type input "*****"
click at [594, 290] on input "email" at bounding box center [675, 282] width 228 height 19
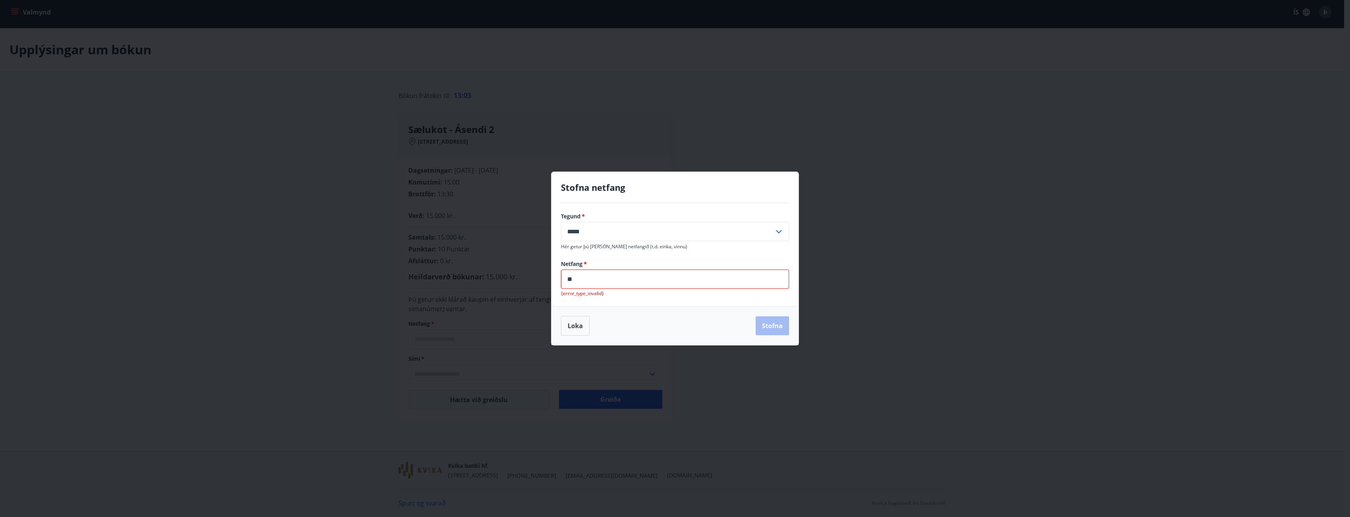
click at [588, 280] on input "**" at bounding box center [675, 278] width 228 height 19
paste input "**********"
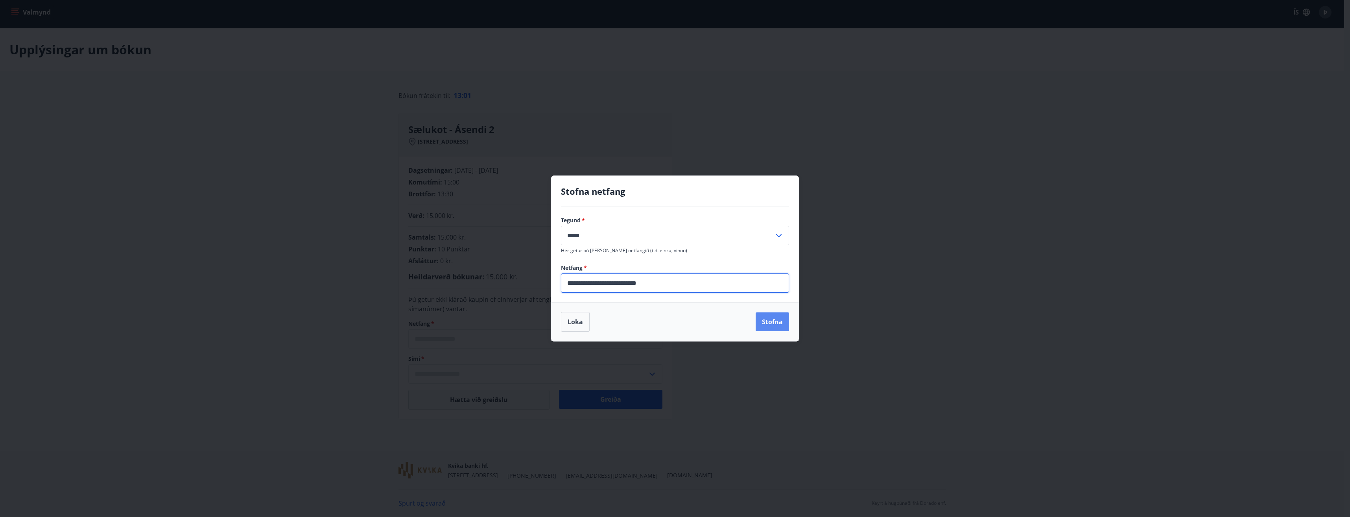
type input "**********"
click at [760, 317] on button "Stofna" at bounding box center [772, 321] width 33 height 19
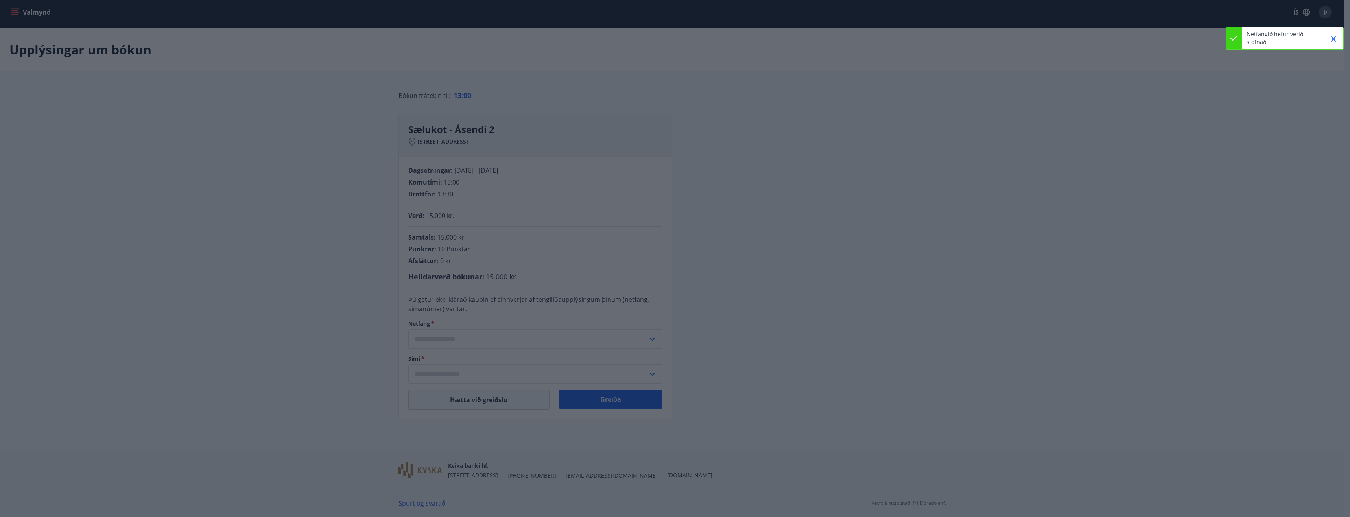
type input "**********"
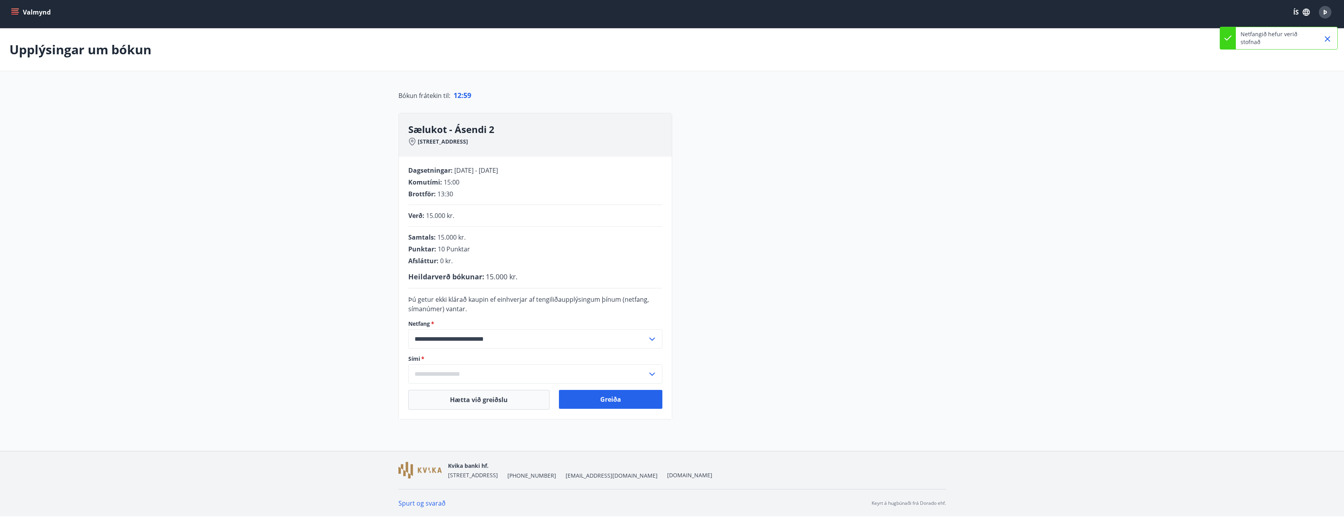
click at [520, 343] on input "**********" at bounding box center [527, 338] width 239 height 19
click at [470, 369] on li "Skrá nýtt netfang" at bounding box center [535, 370] width 253 height 14
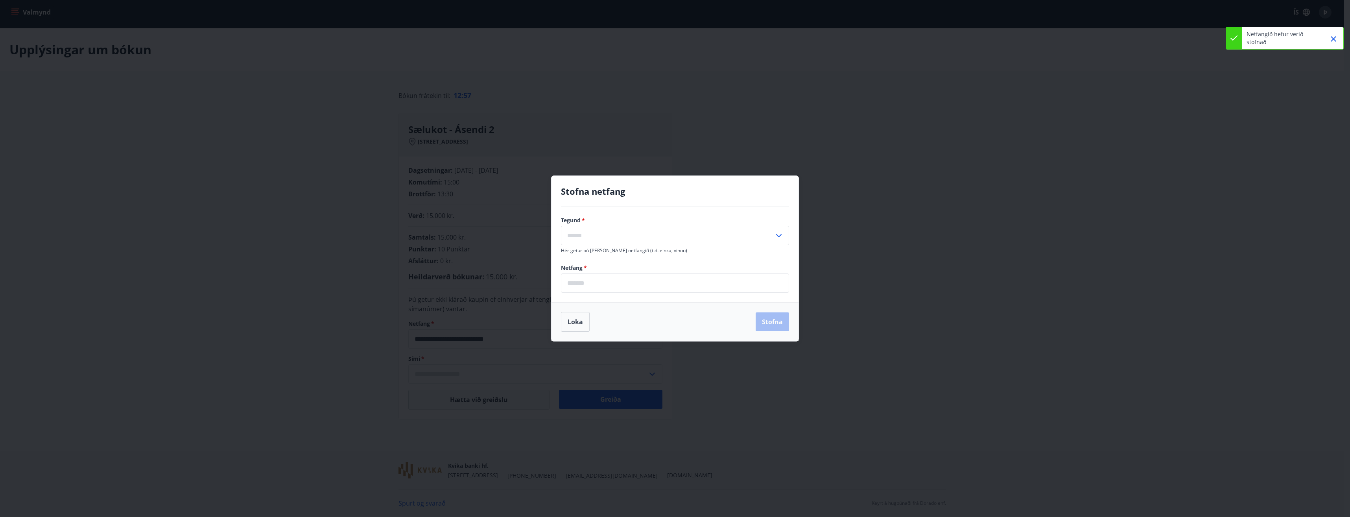
click at [639, 244] on input "text" at bounding box center [667, 235] width 213 height 19
click at [608, 250] on li "Heima" at bounding box center [674, 252] width 227 height 14
type input "*****"
drag, startPoint x: 630, startPoint y: 284, endPoint x: 627, endPoint y: 276, distance: 8.2
click at [630, 284] on input "email" at bounding box center [675, 282] width 228 height 19
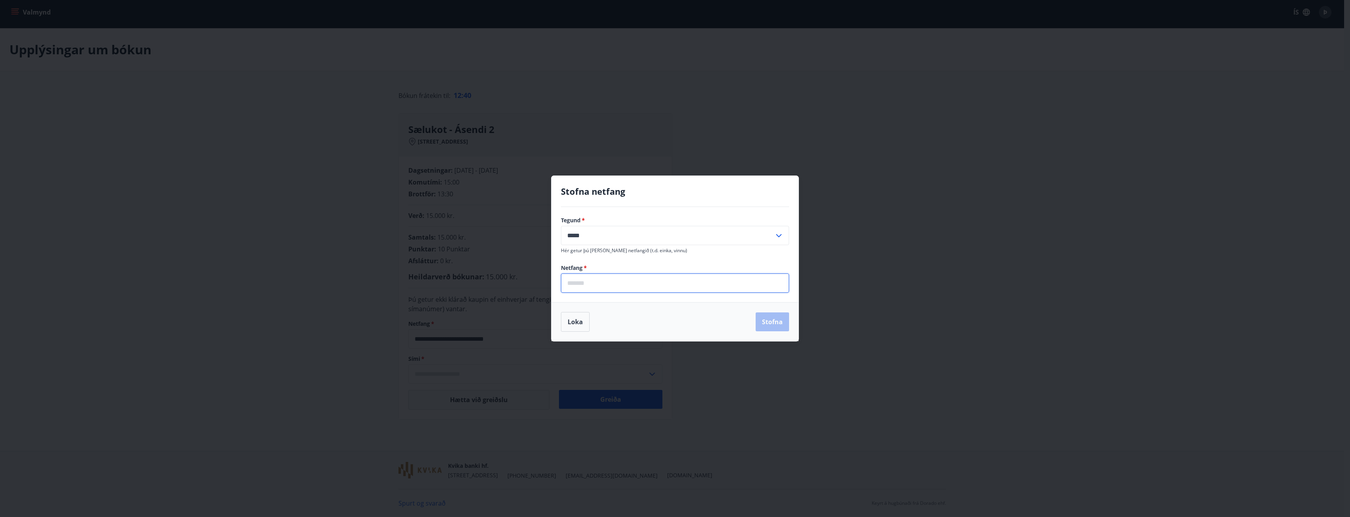
paste input "**********"
type input "**********"
click at [777, 323] on button "Stofna" at bounding box center [772, 321] width 33 height 19
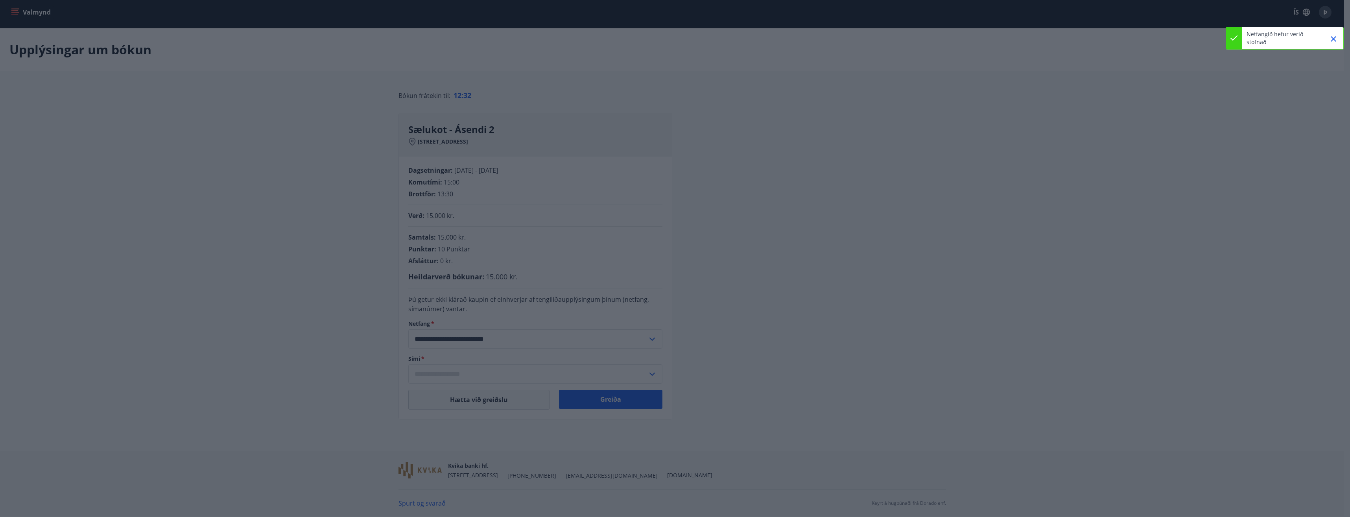
type input "**********"
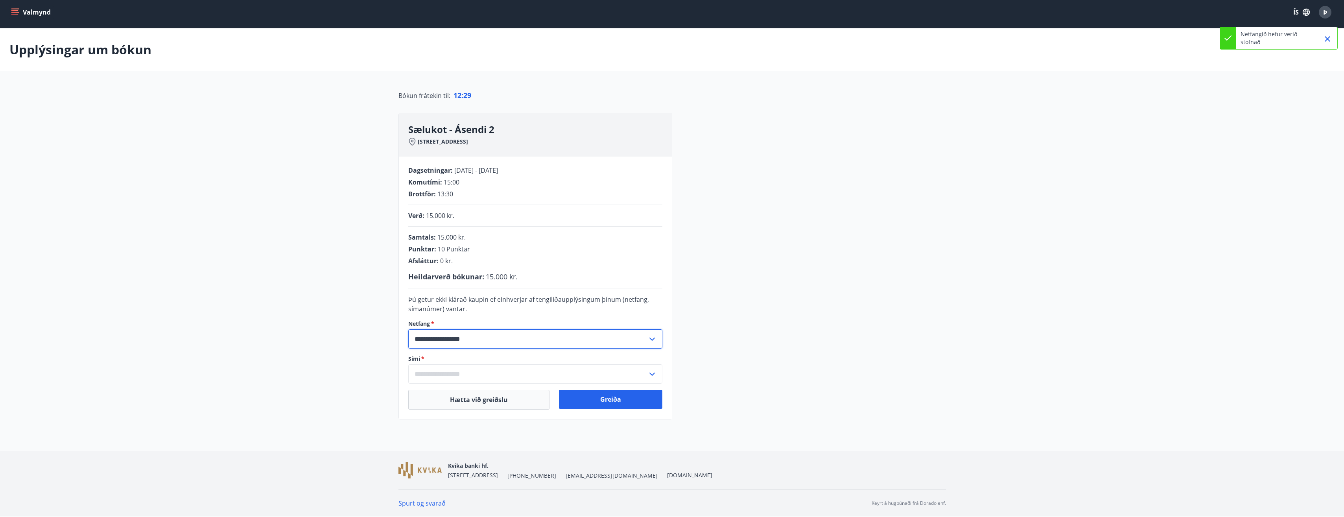
click at [572, 341] on input "**********" at bounding box center [527, 338] width 239 height 19
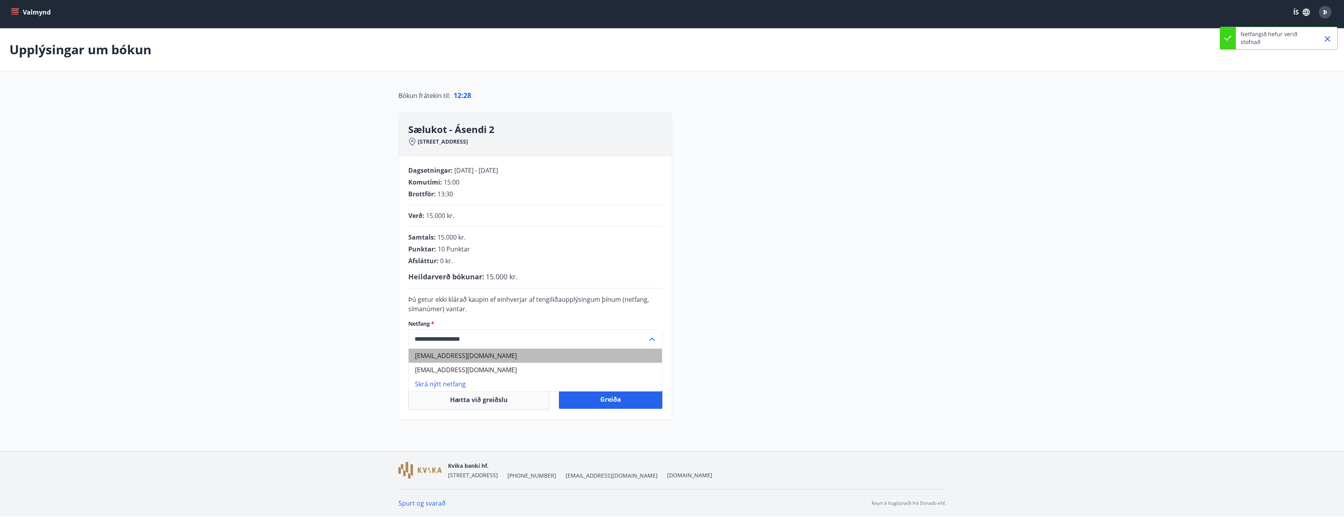
click at [561, 354] on li "[EMAIL_ADDRESS][DOMAIN_NAME]" at bounding box center [535, 356] width 253 height 14
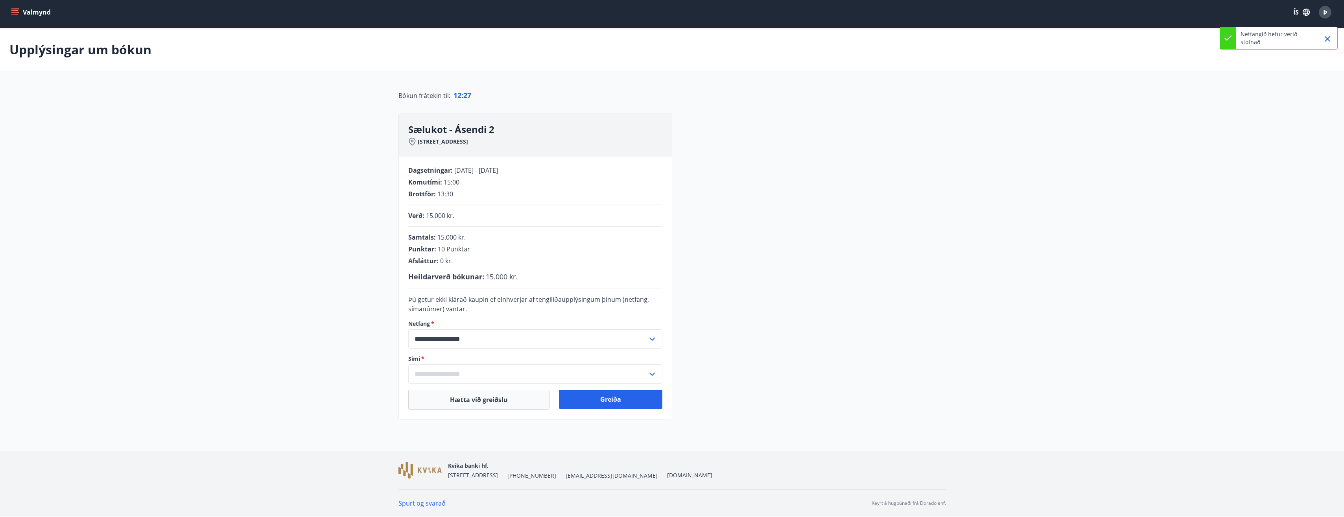
click at [778, 354] on div "**********" at bounding box center [672, 266] width 548 height 306
click at [641, 372] on input "text" at bounding box center [527, 373] width 239 height 19
click at [462, 392] on li "Skrá nýtt símanúmer" at bounding box center [535, 391] width 253 height 14
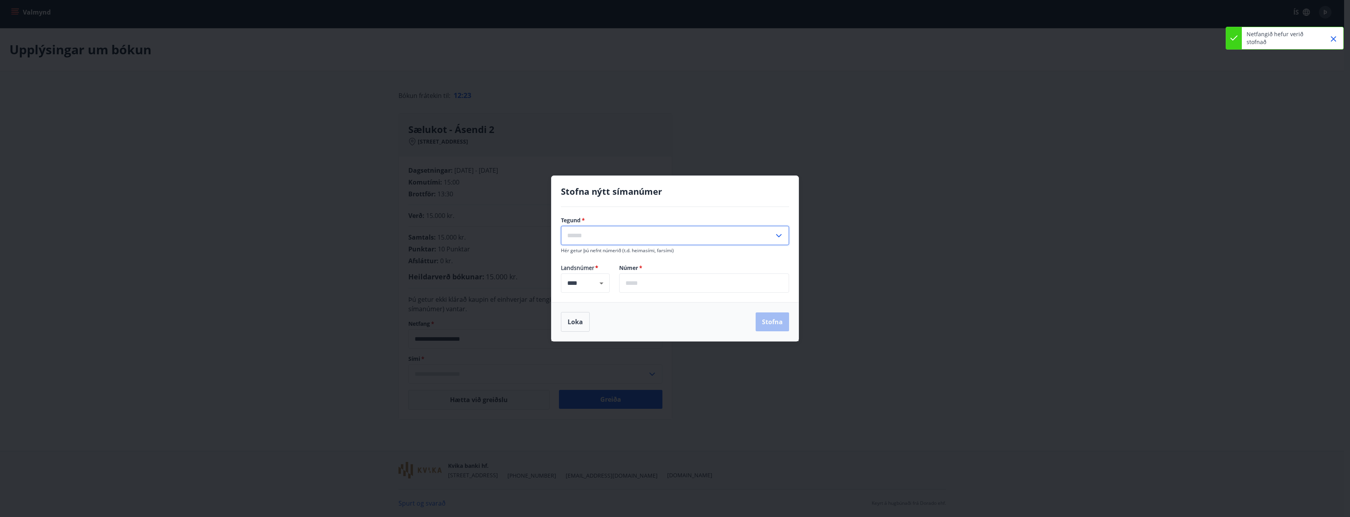
click at [590, 233] on input "text" at bounding box center [667, 235] width 213 height 19
click at [585, 251] on li "Farsími" at bounding box center [674, 252] width 227 height 14
type input "*******"
click at [651, 284] on input "text" at bounding box center [704, 282] width 170 height 19
type input "*******"
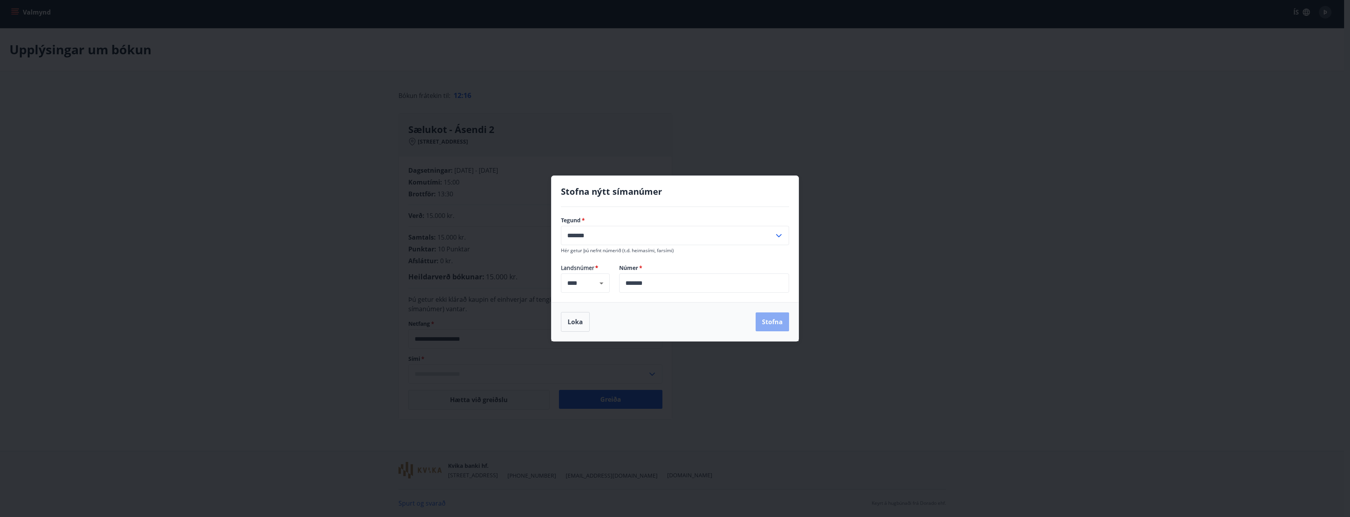
click at [767, 326] on button "Stofna" at bounding box center [772, 321] width 33 height 19
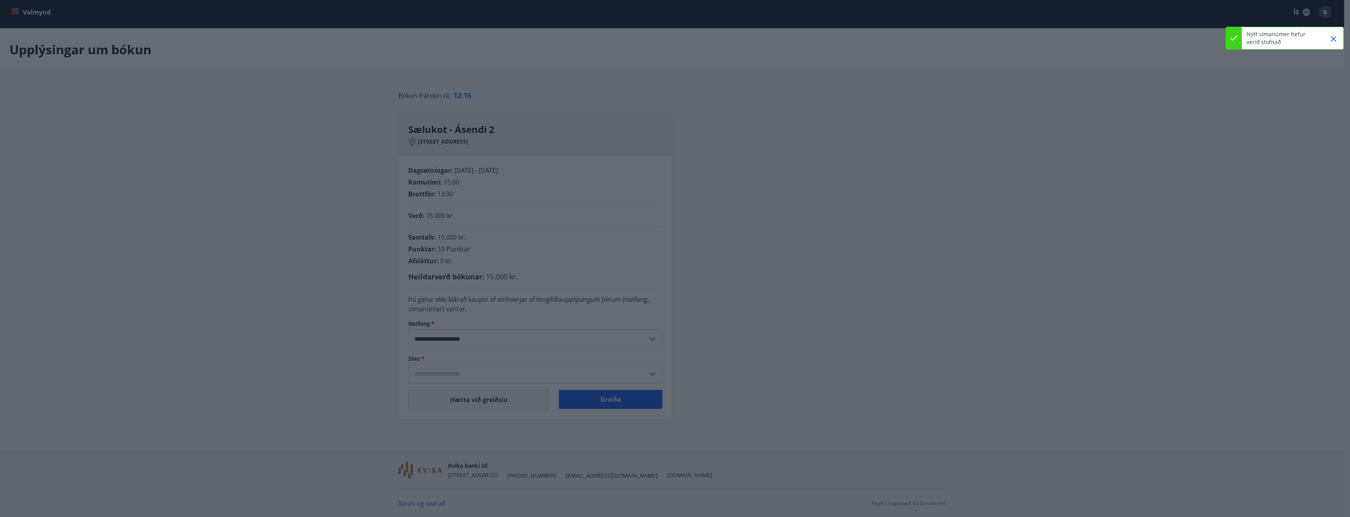
type input "**********"
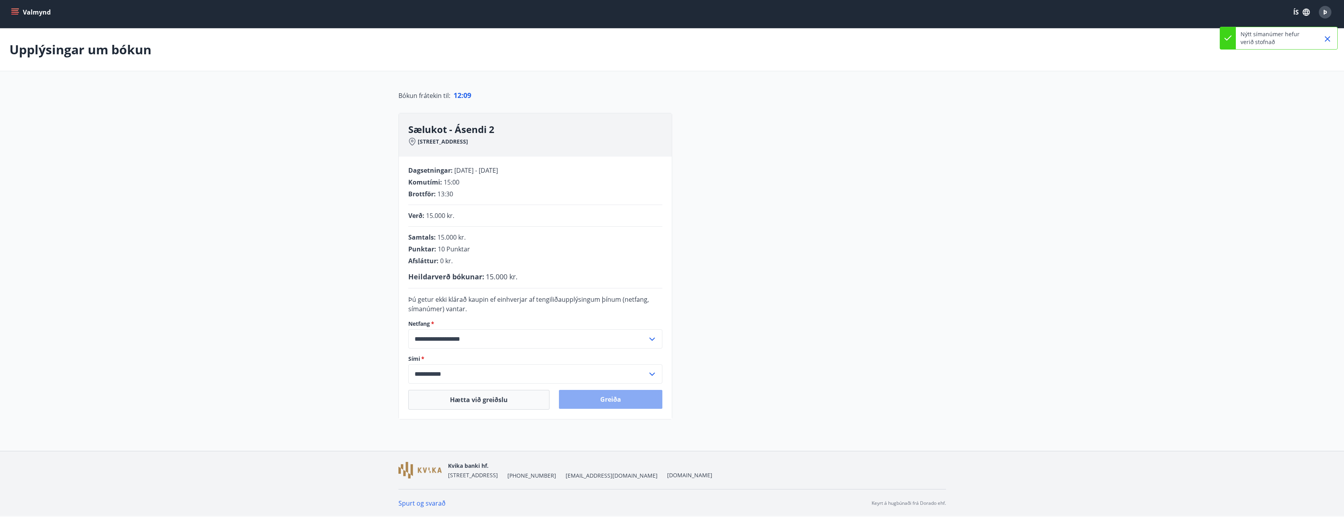
click at [632, 401] on button "Greiða" at bounding box center [610, 399] width 103 height 19
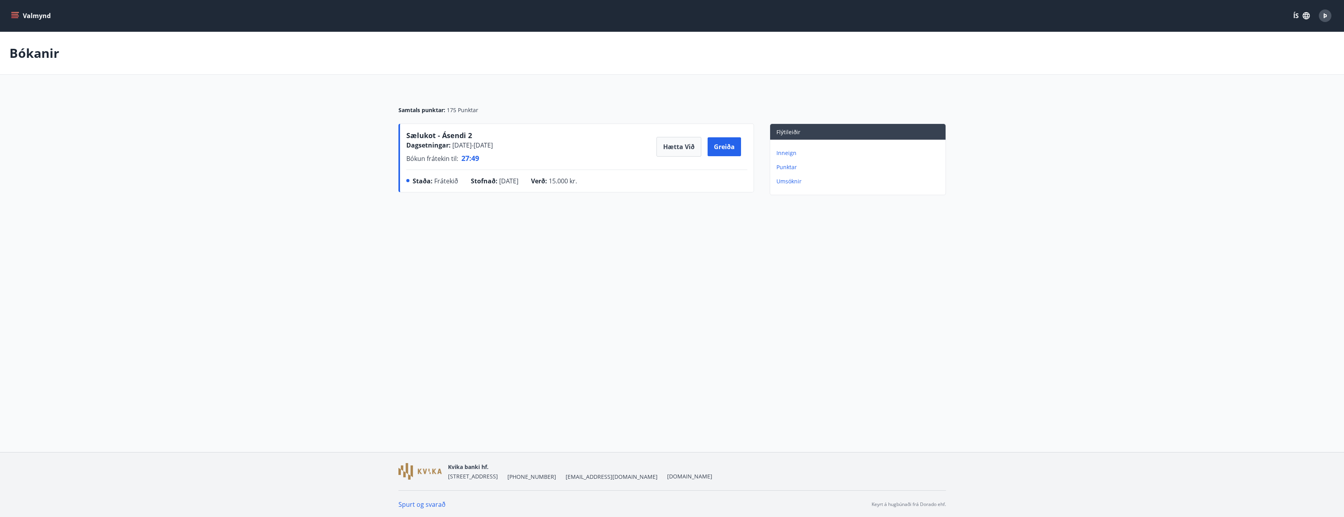
click at [289, 230] on div "Valmynd ÍS Þ Bókanir Samtals punktar : 175 Punktar Sælukot - Ásendi 2 Dagsetnin…" at bounding box center [672, 226] width 1344 height 452
click at [387, 319] on div "Valmynd ÍS Þ Bókanir Samtals punktar : 175 Punktar Sælukot - Ásendi 2 Dagsetnin…" at bounding box center [672, 226] width 1344 height 452
click at [719, 147] on button "Greiða" at bounding box center [724, 146] width 33 height 19
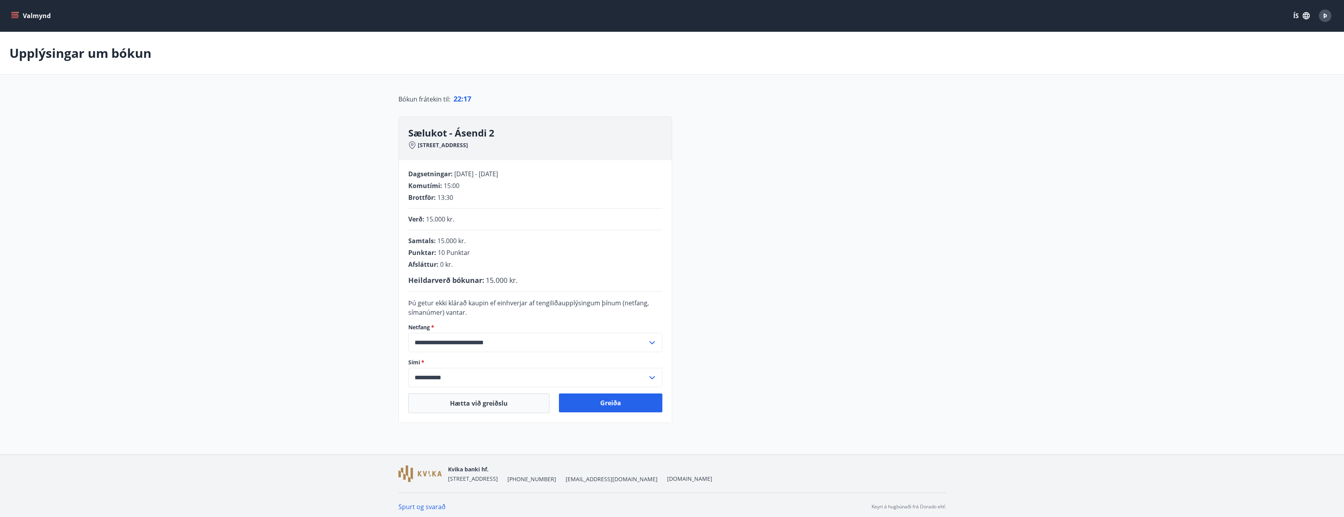
click at [437, 376] on input "**********" at bounding box center [527, 377] width 239 height 19
click at [449, 412] on li "Skrá nýtt símanúmer" at bounding box center [535, 408] width 253 height 14
click at [784, 201] on div "**********" at bounding box center [672, 269] width 548 height 306
click at [617, 403] on button "Greiða" at bounding box center [610, 402] width 103 height 19
